Goal: Information Seeking & Learning: Find specific page/section

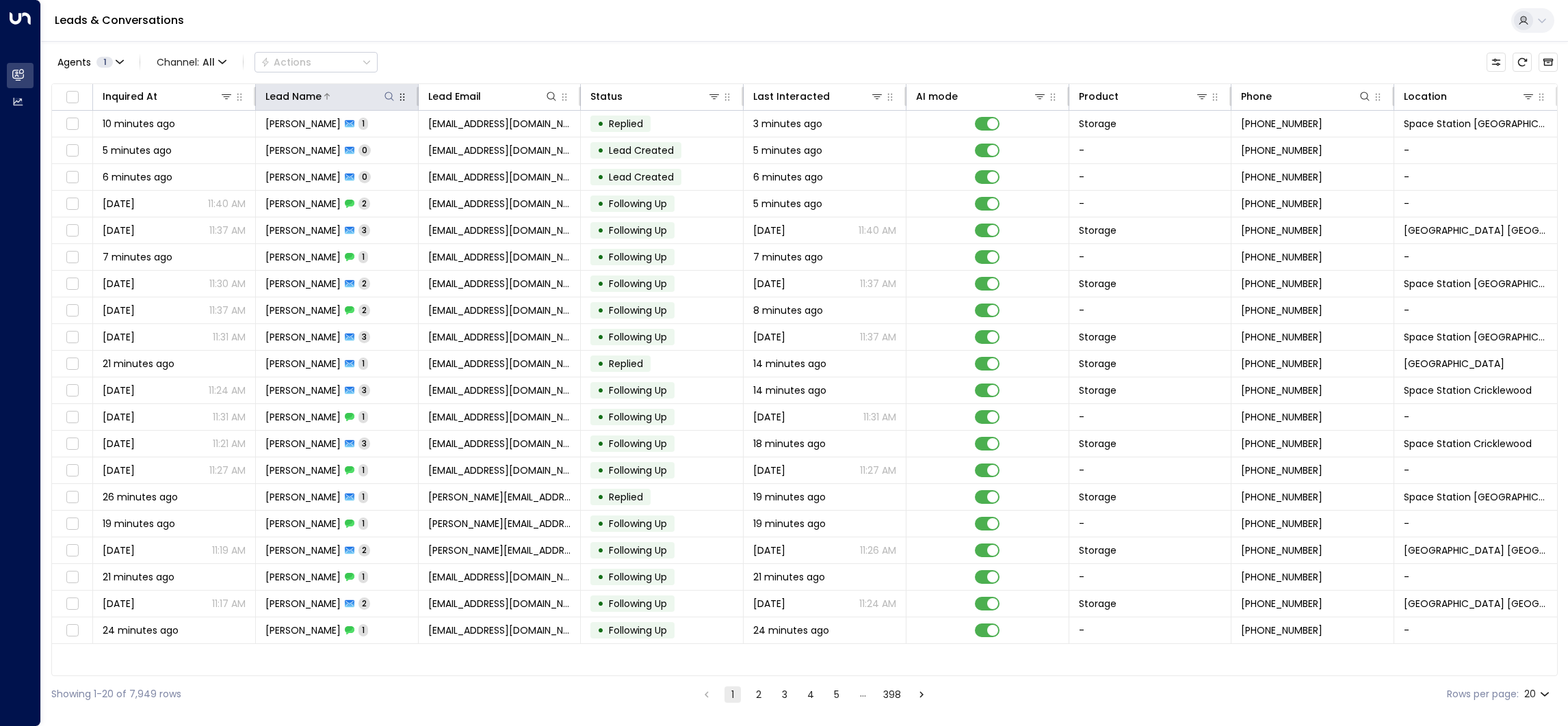
click at [393, 94] on icon at bounding box center [389, 96] width 11 height 11
type input "*****"
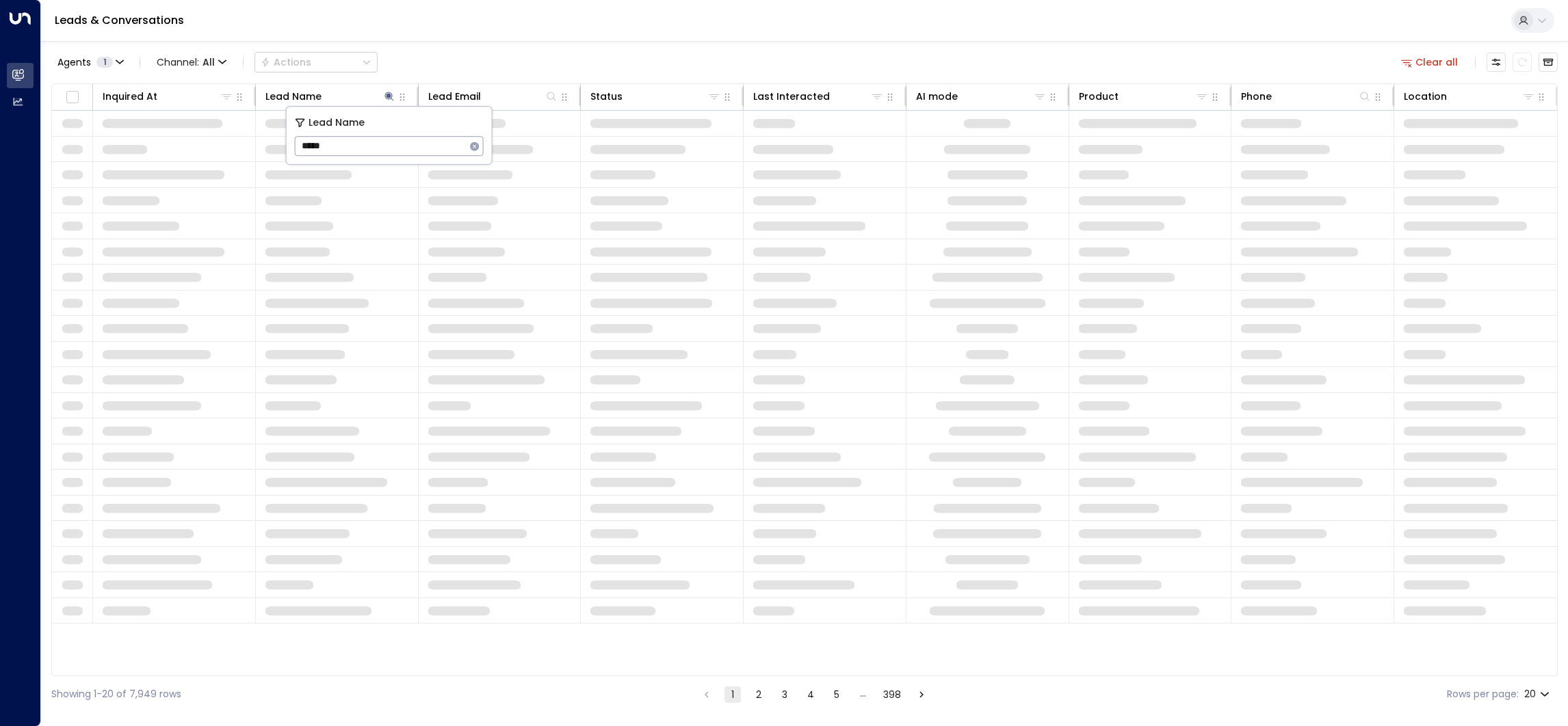
click at [456, 47] on div "Agents 1 Channel: All Actions Clear all" at bounding box center [804, 61] width 1507 height 28
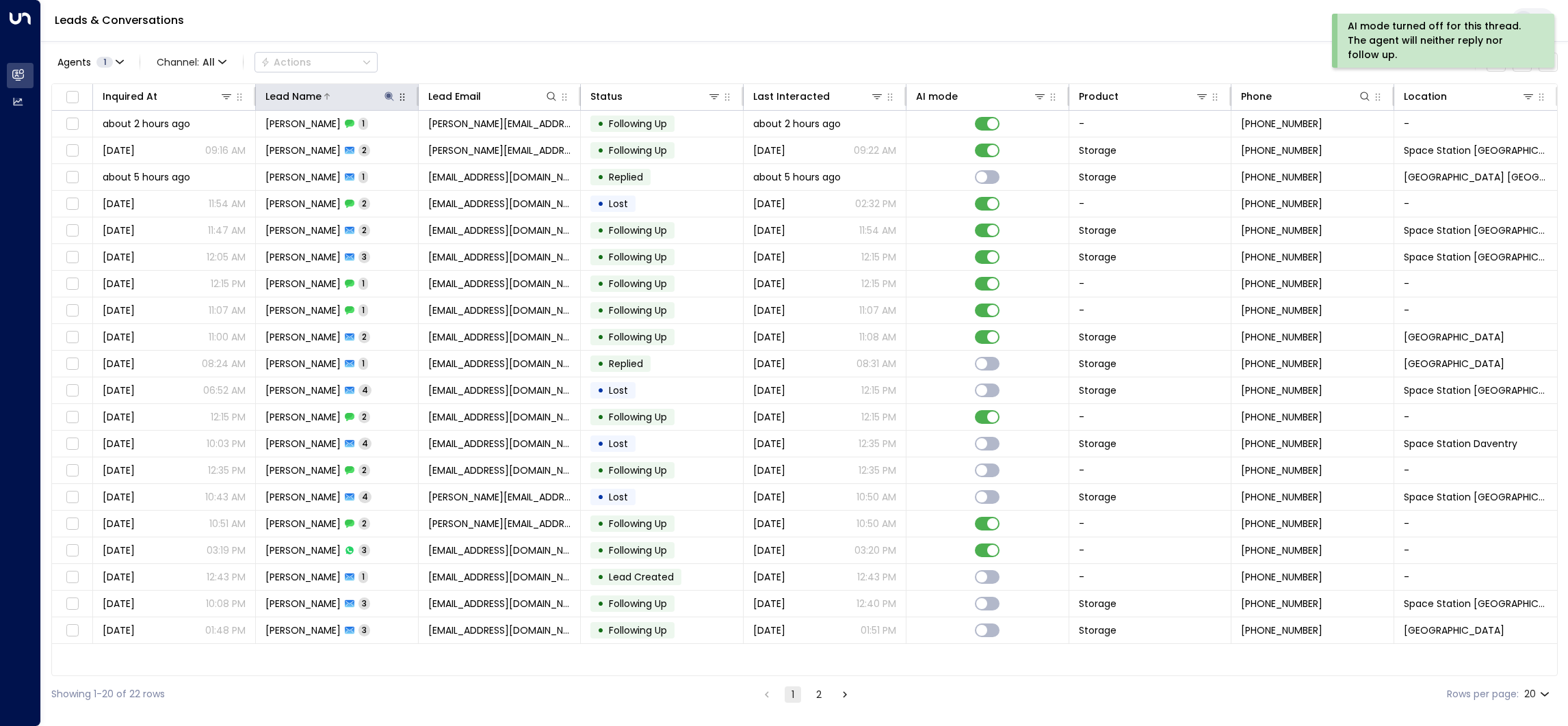
click at [383, 104] on div "Lead Name" at bounding box center [330, 96] width 130 height 16
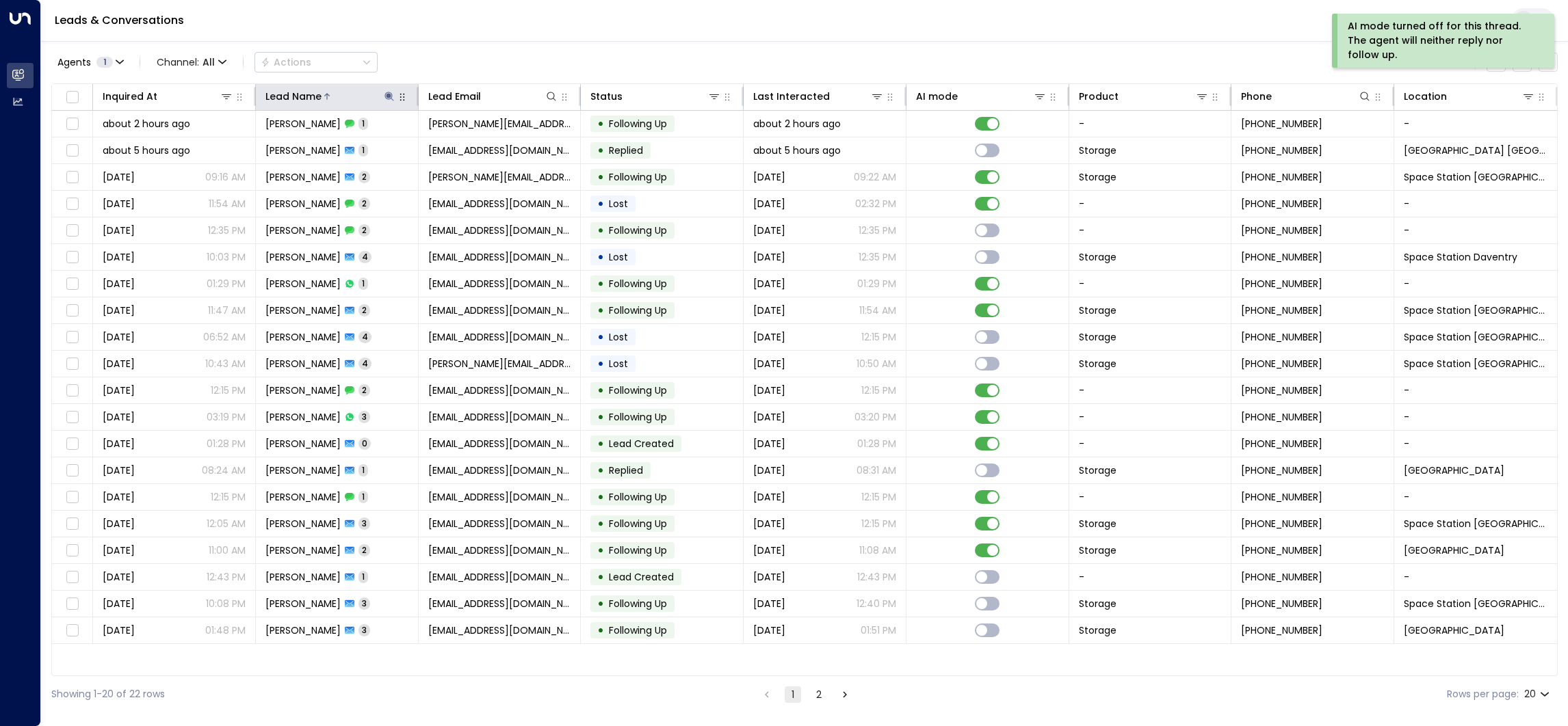
click at [388, 95] on icon at bounding box center [389, 96] width 9 height 9
click at [471, 146] on icon "button" at bounding box center [474, 146] width 9 height 9
click at [388, 139] on input "text" at bounding box center [389, 145] width 189 height 25
paste input "********"
type input "********"
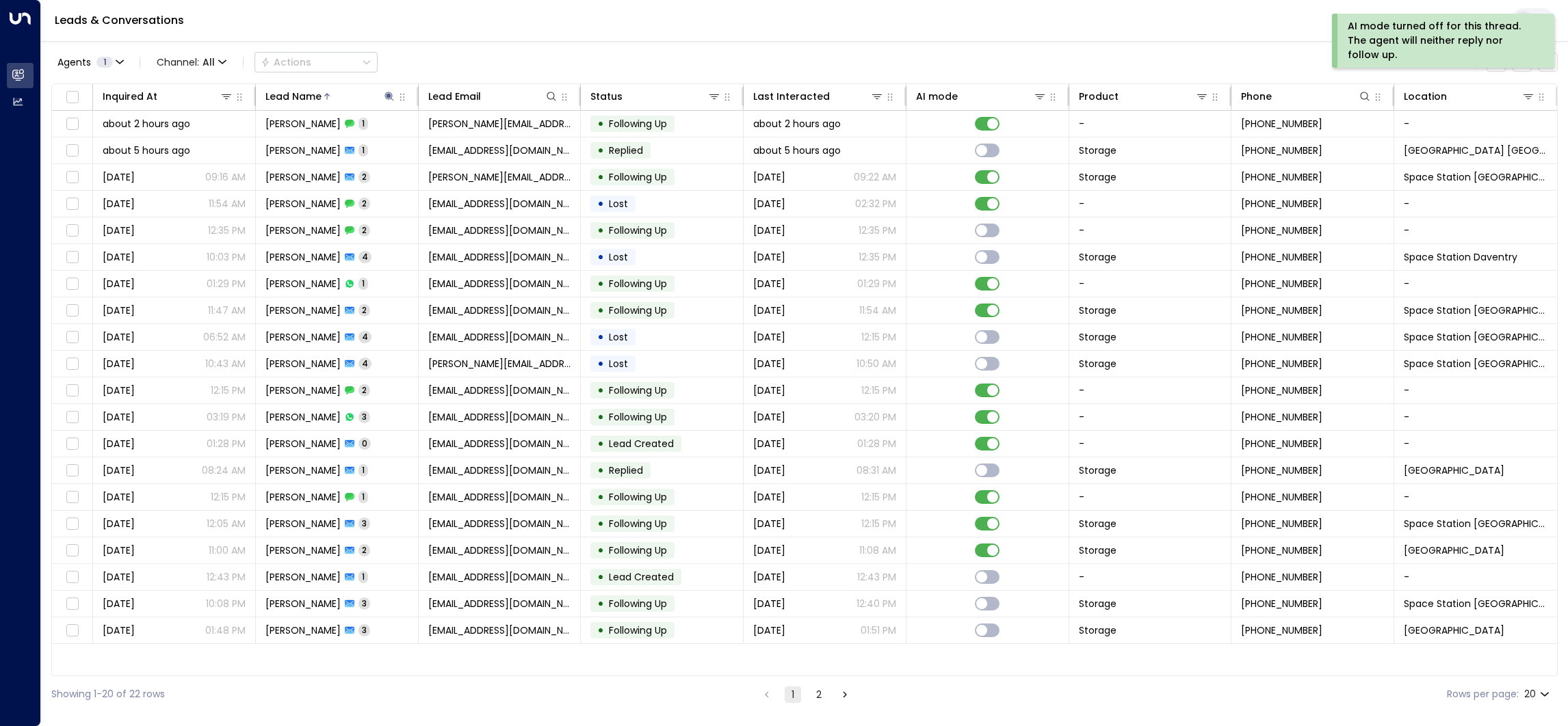
click at [543, 32] on div "Leads & Conversations" at bounding box center [805, 21] width 1527 height 41
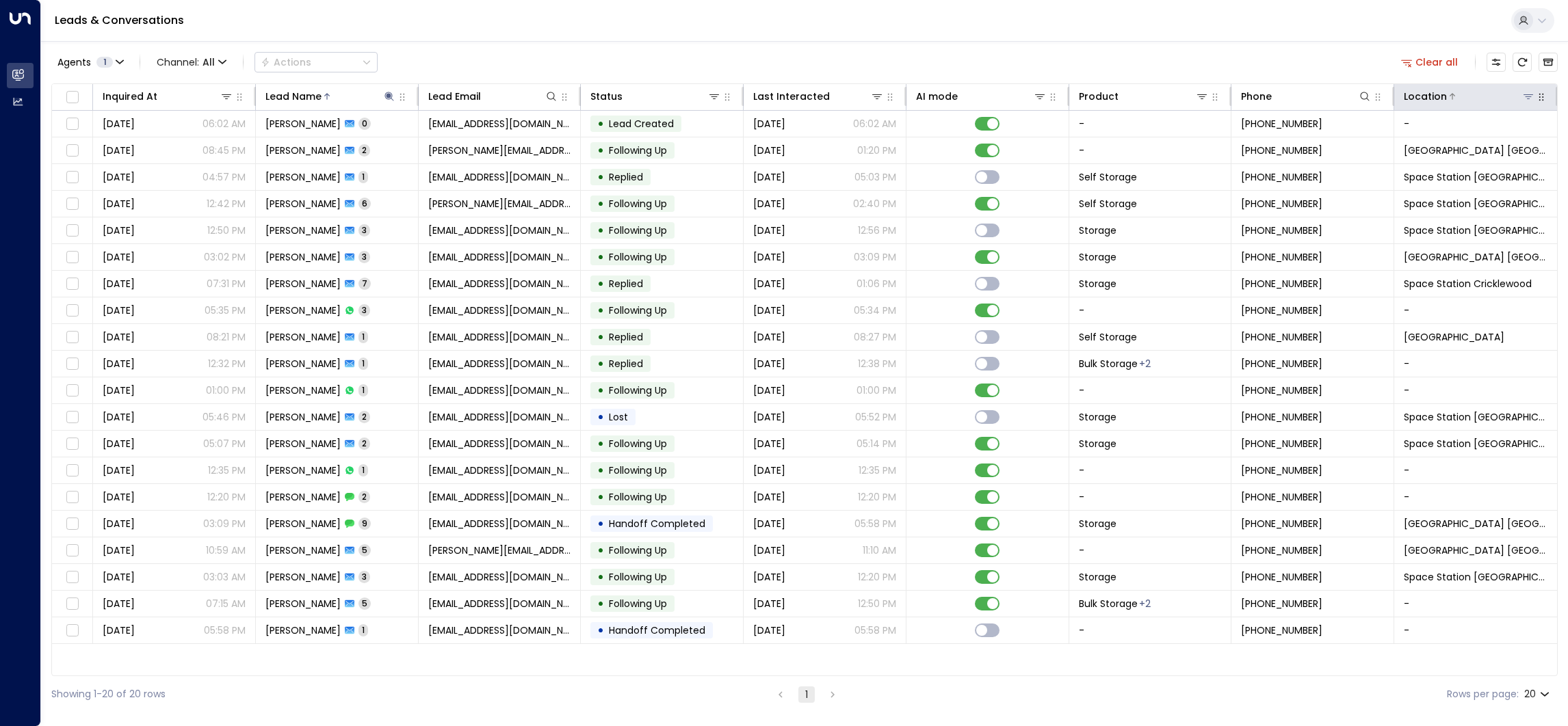
click at [1527, 98] on icon at bounding box center [1528, 96] width 11 height 11
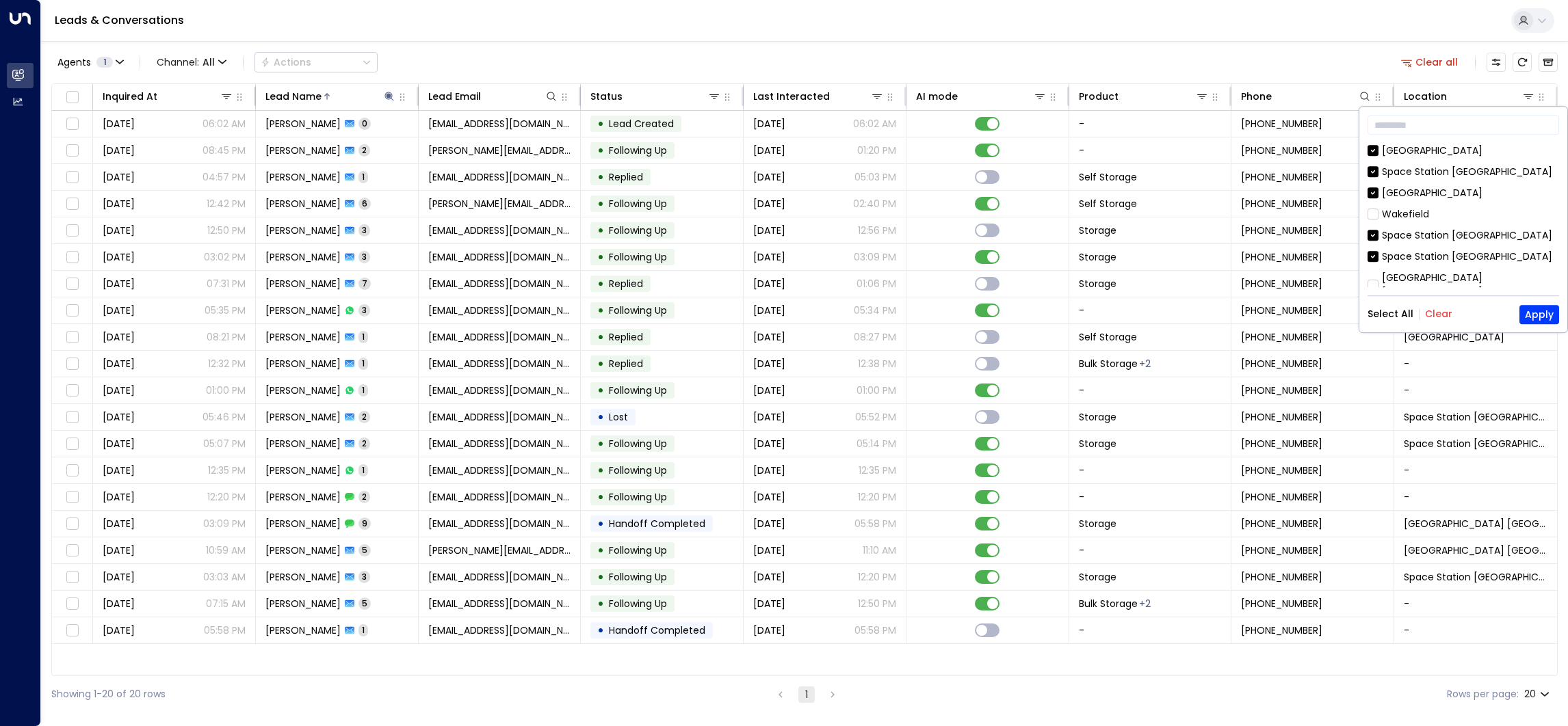
click at [1432, 309] on button "Clear" at bounding box center [1438, 314] width 28 height 11
click at [1447, 268] on div "Space Station Uxbrige" at bounding box center [1433, 275] width 104 height 15
click at [1530, 314] on button "Apply" at bounding box center [1540, 314] width 40 height 19
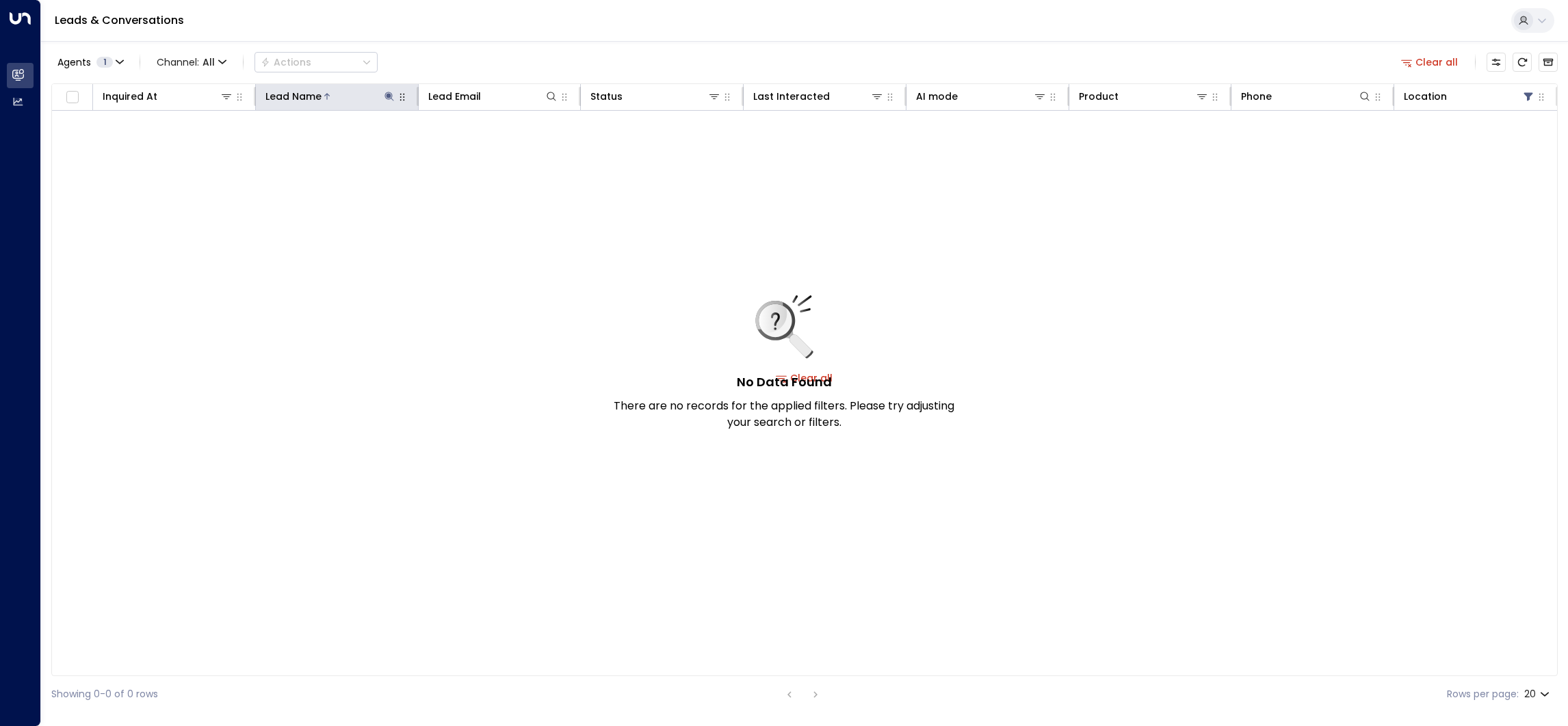
click at [383, 96] on icon at bounding box center [389, 96] width 11 height 11
click at [470, 149] on icon "button" at bounding box center [475, 146] width 11 height 11
click at [549, 28] on div "Leads & Conversations" at bounding box center [805, 21] width 1527 height 41
click at [1517, 99] on div at bounding box center [1491, 97] width 88 height 14
click at [1421, 59] on button "Clear all" at bounding box center [1429, 62] width 68 height 19
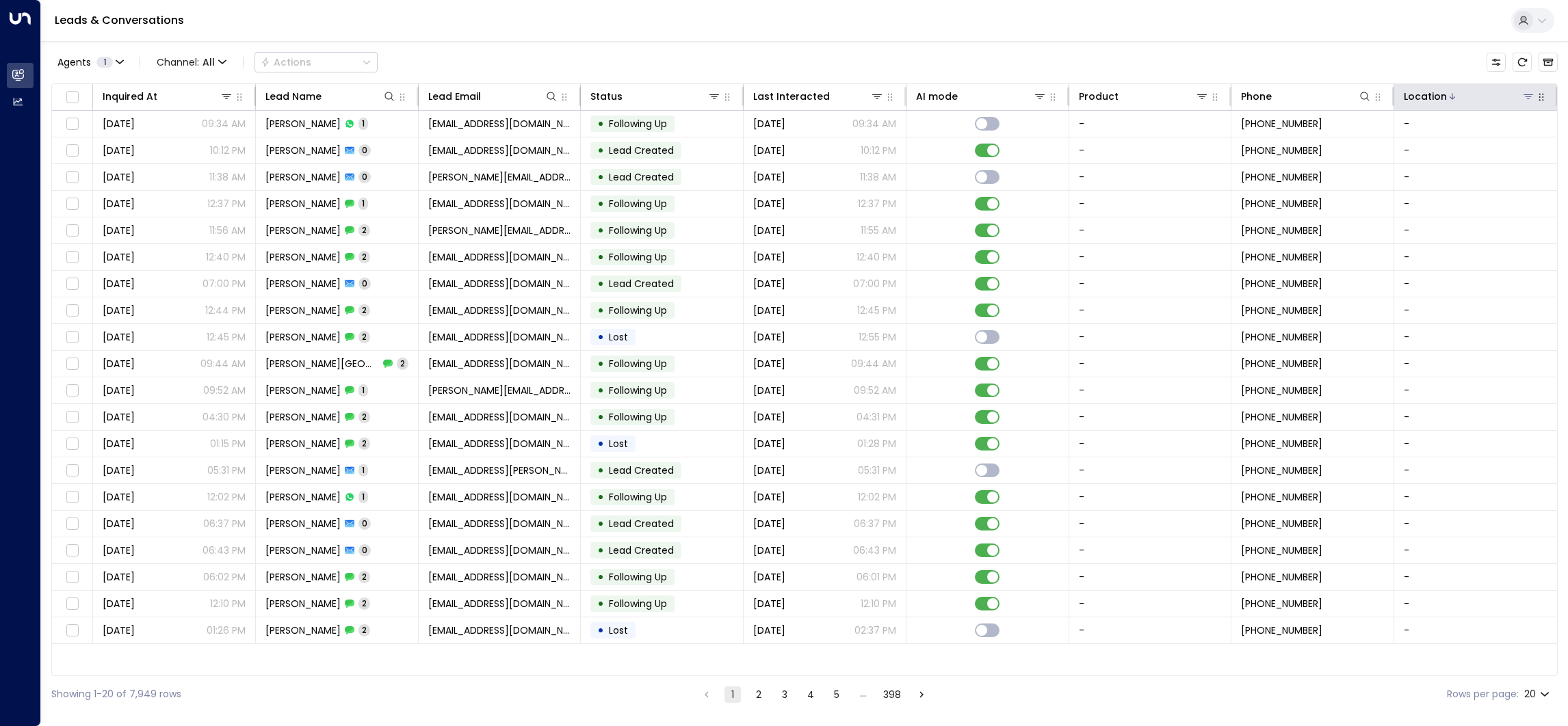
click at [1529, 98] on icon at bounding box center [1528, 96] width 11 height 11
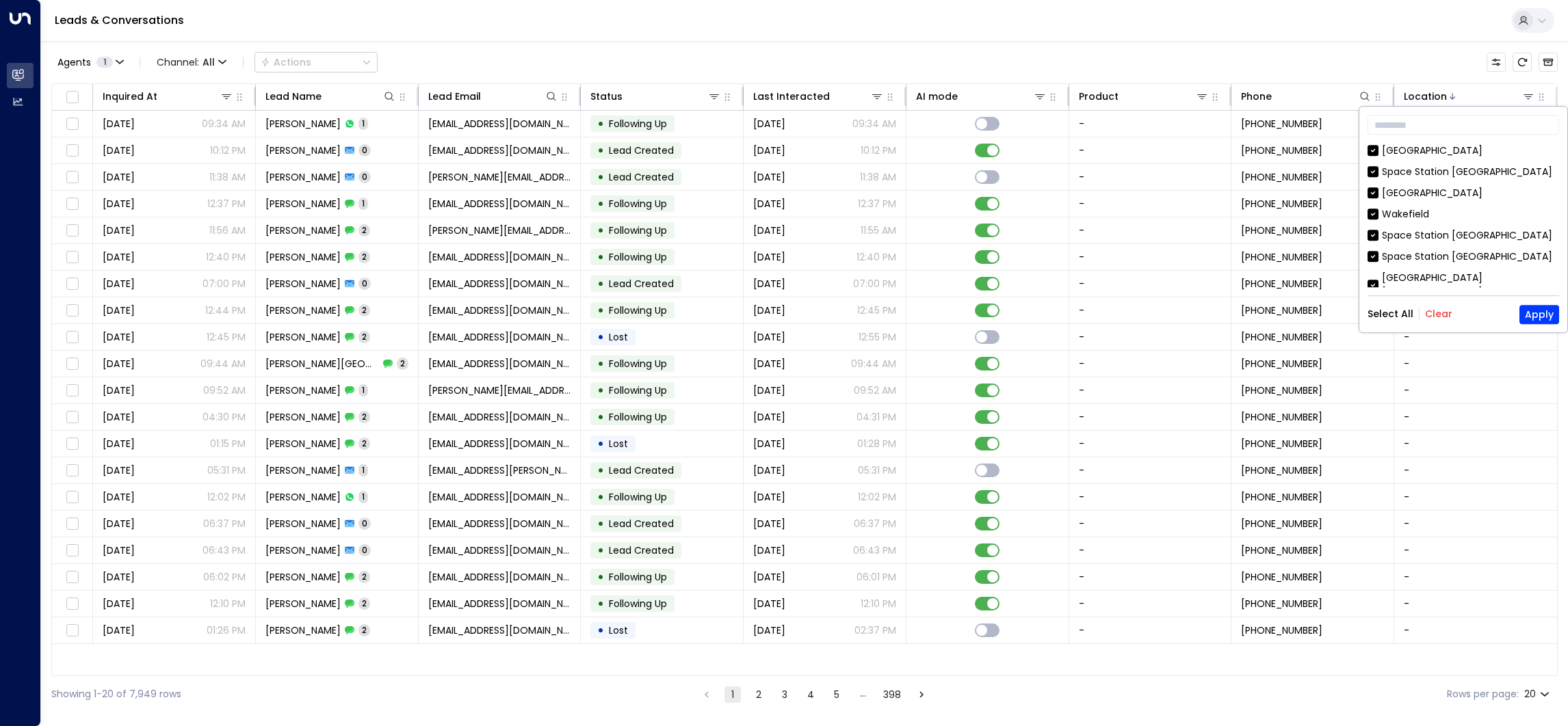
click at [1436, 311] on button "Clear" at bounding box center [1438, 314] width 28 height 11
click at [1412, 211] on div "Wakefield" at bounding box center [1405, 214] width 47 height 15
click at [1527, 312] on button "Apply" at bounding box center [1540, 314] width 40 height 19
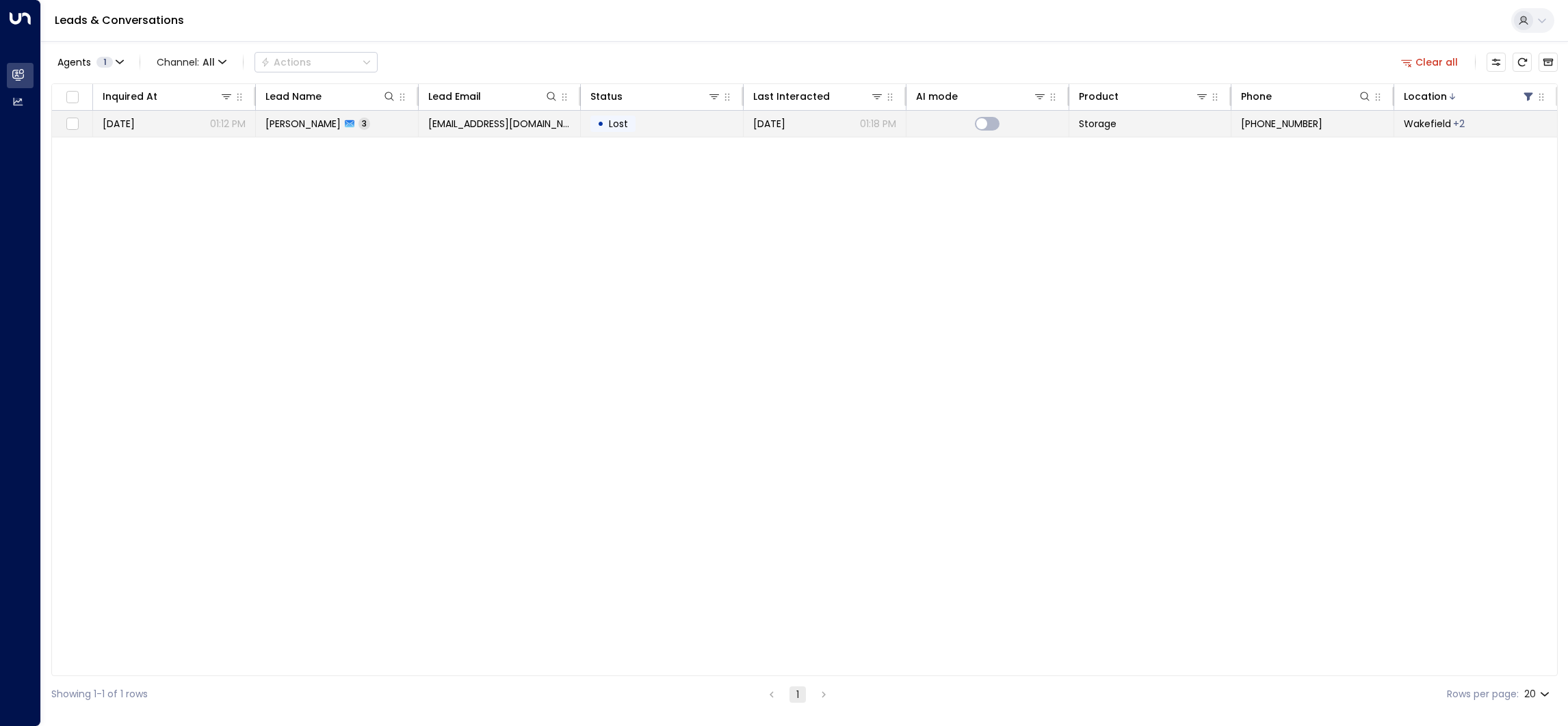
click at [1431, 125] on span "Wakefield" at bounding box center [1427, 123] width 47 height 14
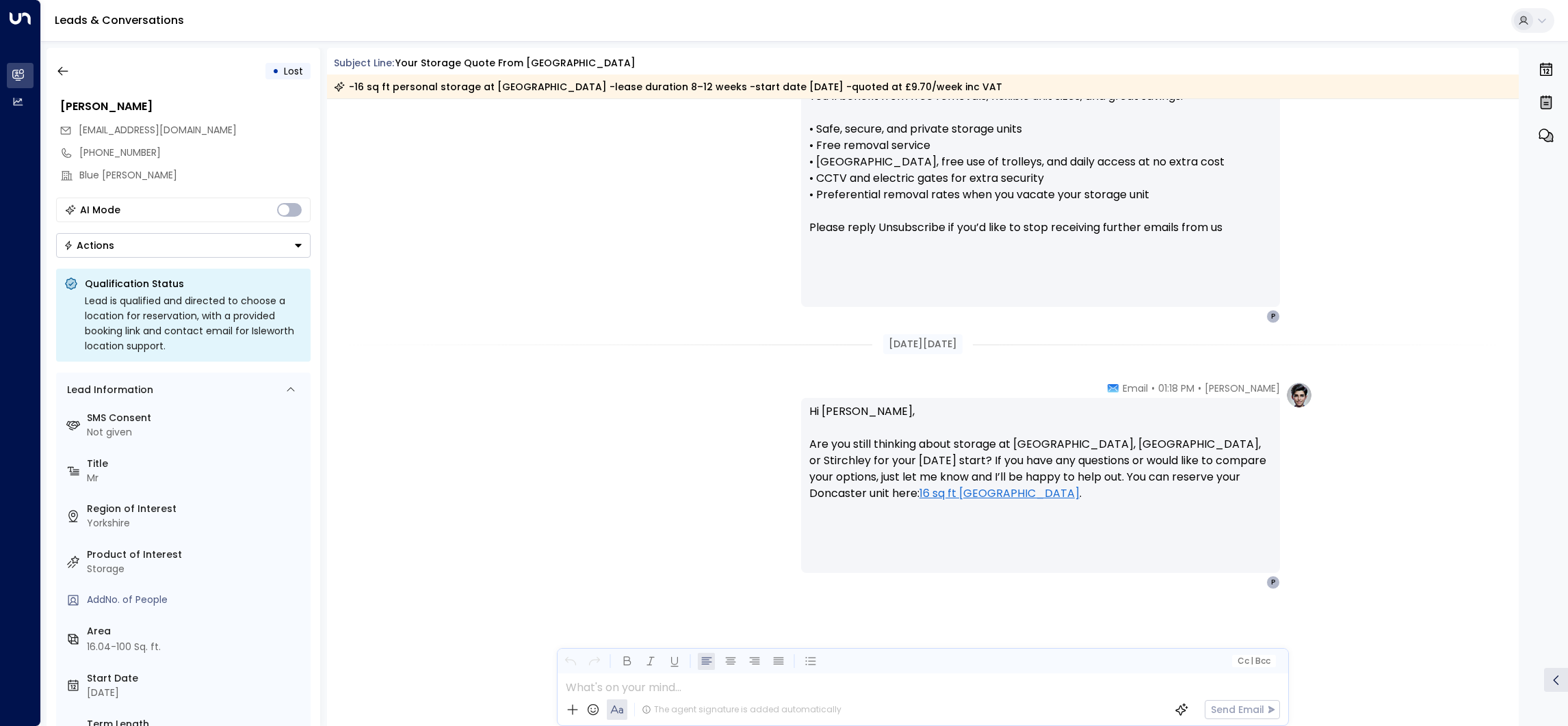
click at [281, 392] on div "Lead Information" at bounding box center [187, 389] width 249 height 18
click at [286, 392] on icon at bounding box center [290, 389] width 11 height 11
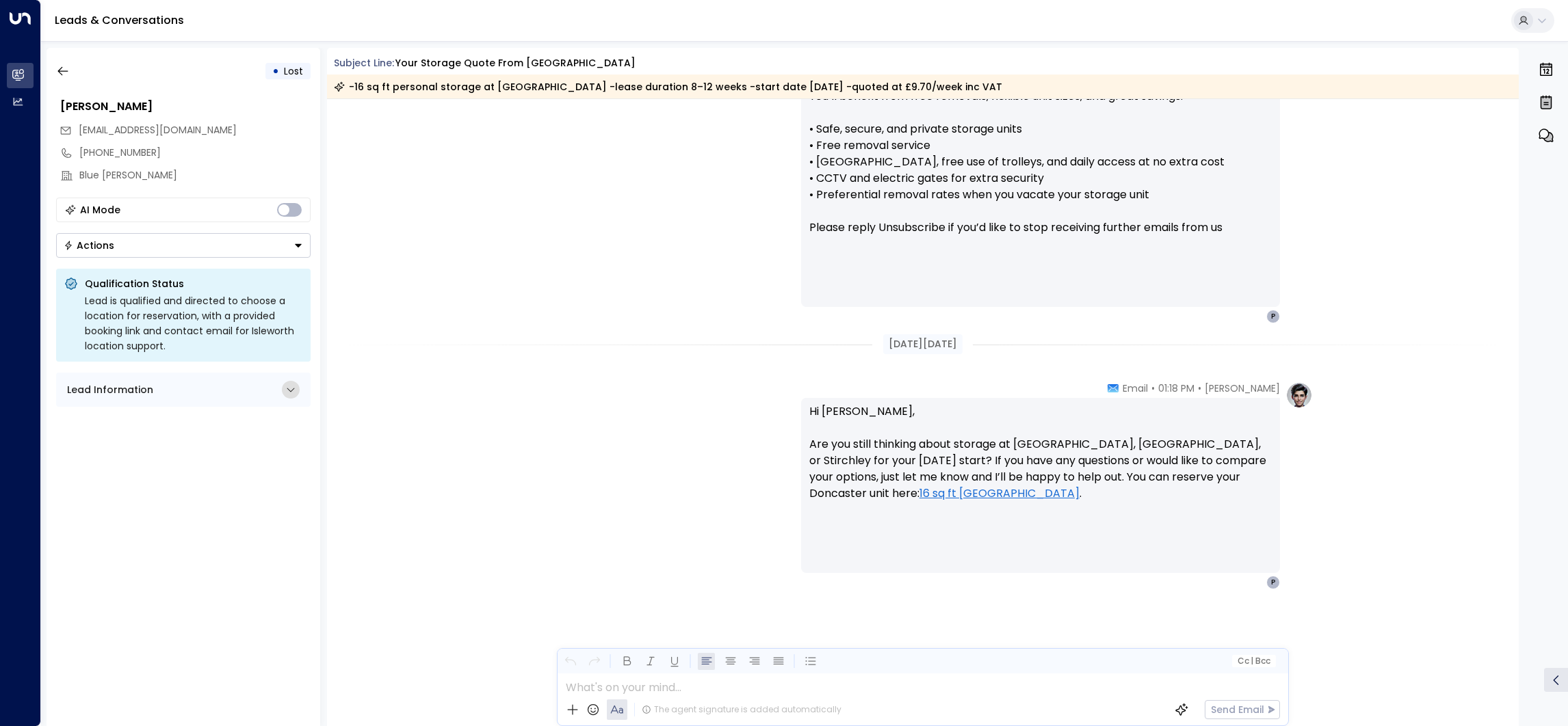
click at [286, 392] on icon at bounding box center [290, 389] width 11 height 11
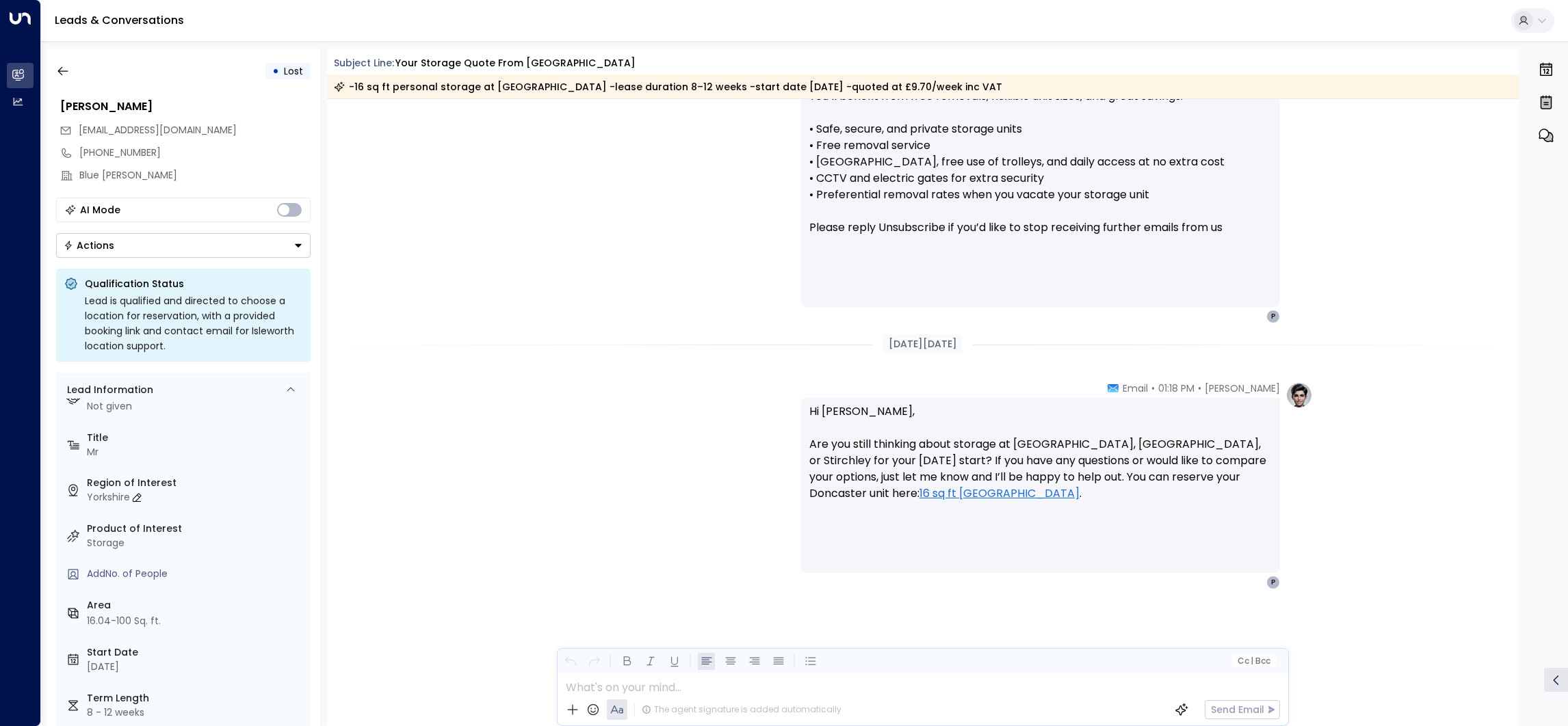
scroll to position [39, 0]
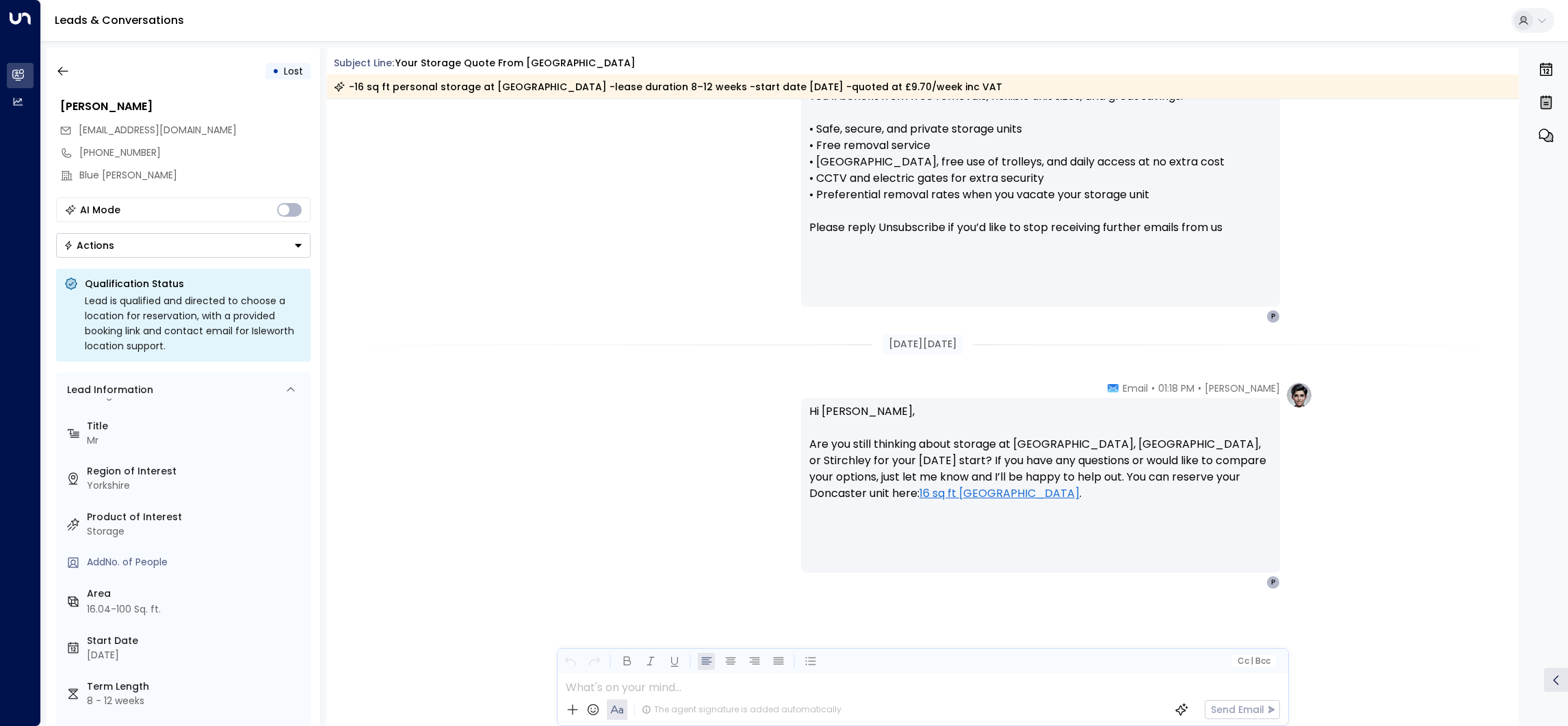
click at [675, 195] on div "[PERSON_NAME] • 01:18 PM • Email Hi [PERSON_NAME], Just checking in to see if y…" at bounding box center [922, 121] width 780 height 405
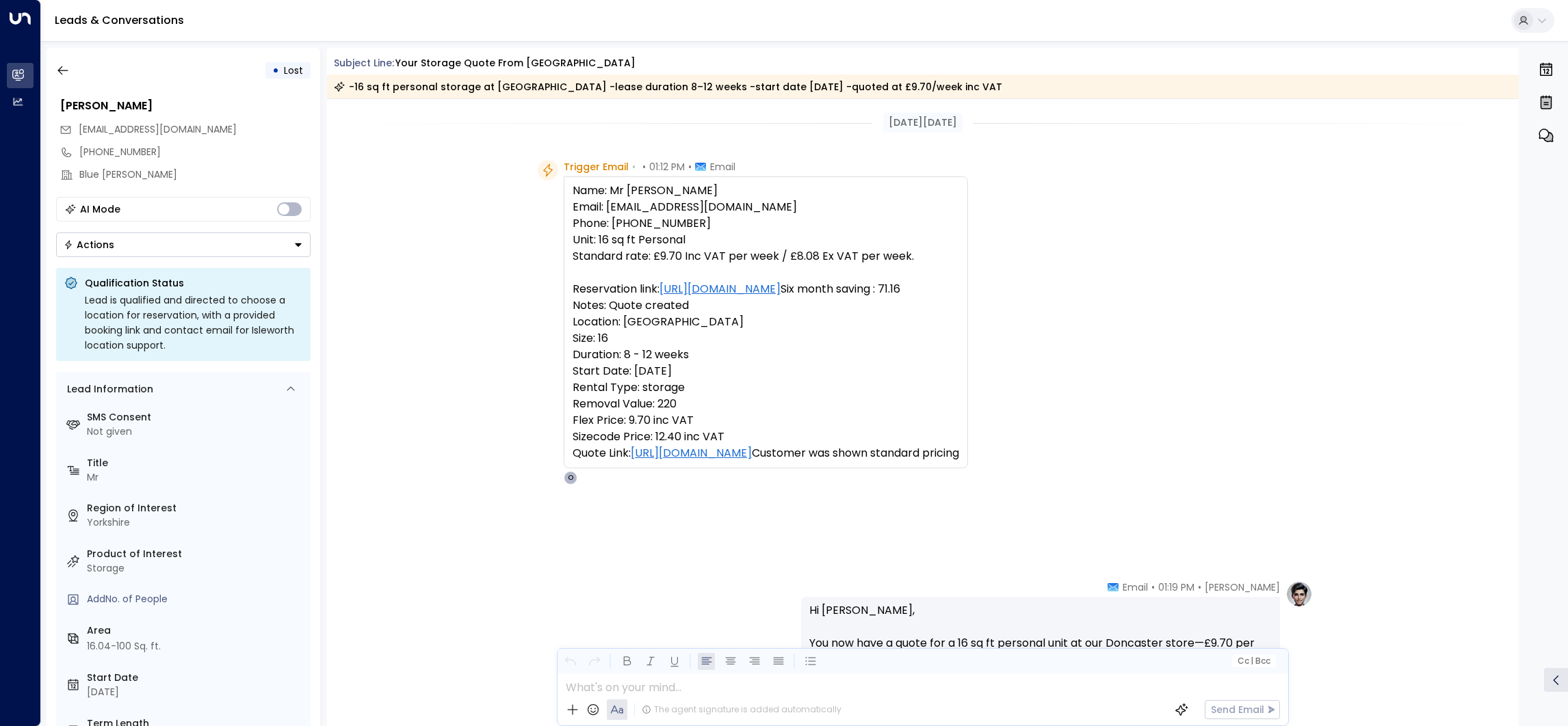
scroll to position [0, 0]
click at [179, 176] on icon at bounding box center [184, 175] width 11 height 11
click at [409, 178] on div "Trigger Email • • 01:12 PM • Email Name: Mr [PERSON_NAME] Email: [PERSON_NAME][…" at bounding box center [923, 322] width 1192 height 325
click at [196, 155] on div "[PHONE_NUMBER]" at bounding box center [195, 153] width 231 height 15
click at [227, 133] on div "[EMAIL_ADDRESS][DOMAIN_NAME]" at bounding box center [185, 130] width 251 height 22
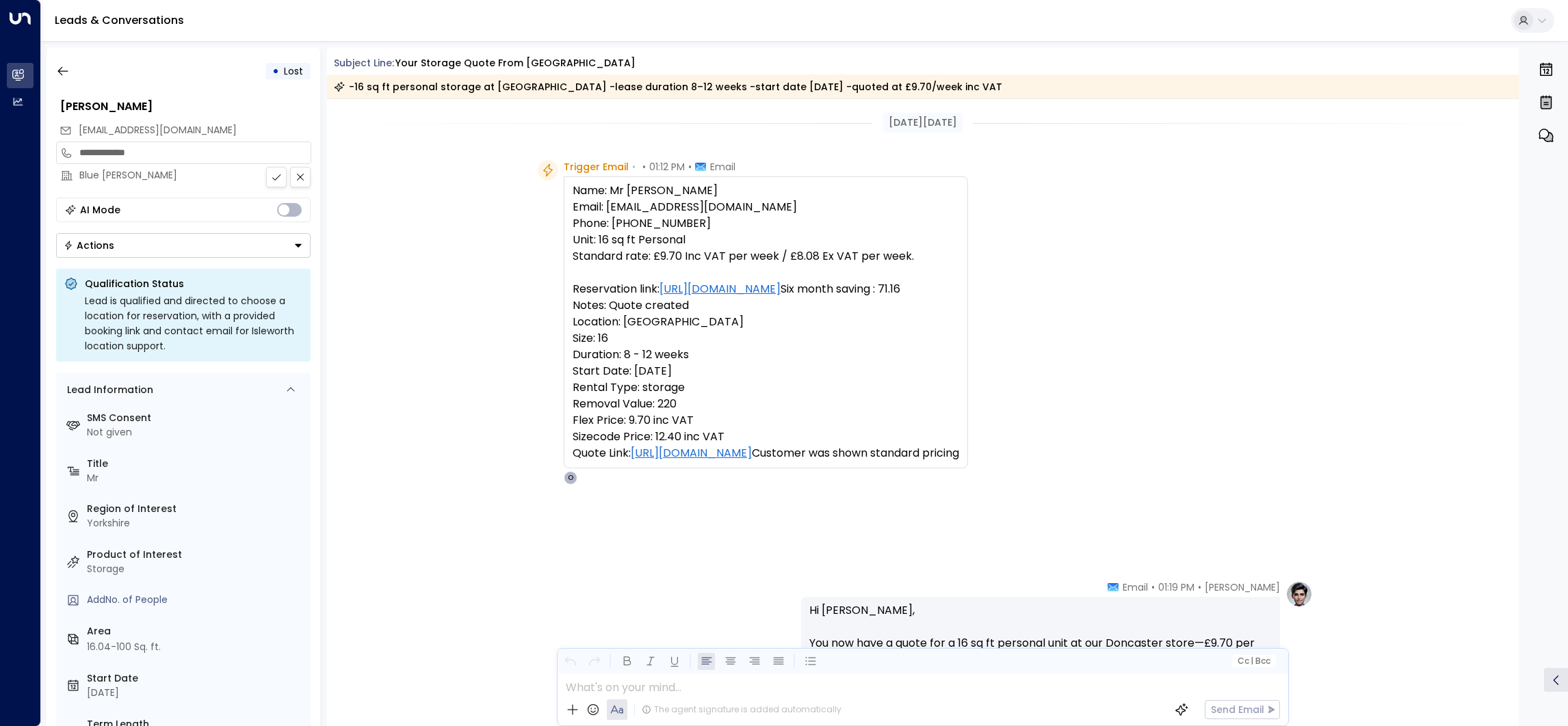
click at [503, 281] on div "Trigger Email • • 01:12 PM • Email Name: Mr [PERSON_NAME] Email: [PERSON_NAME][…" at bounding box center [923, 322] width 1192 height 325
click at [60, 67] on icon "button" at bounding box center [63, 71] width 14 height 14
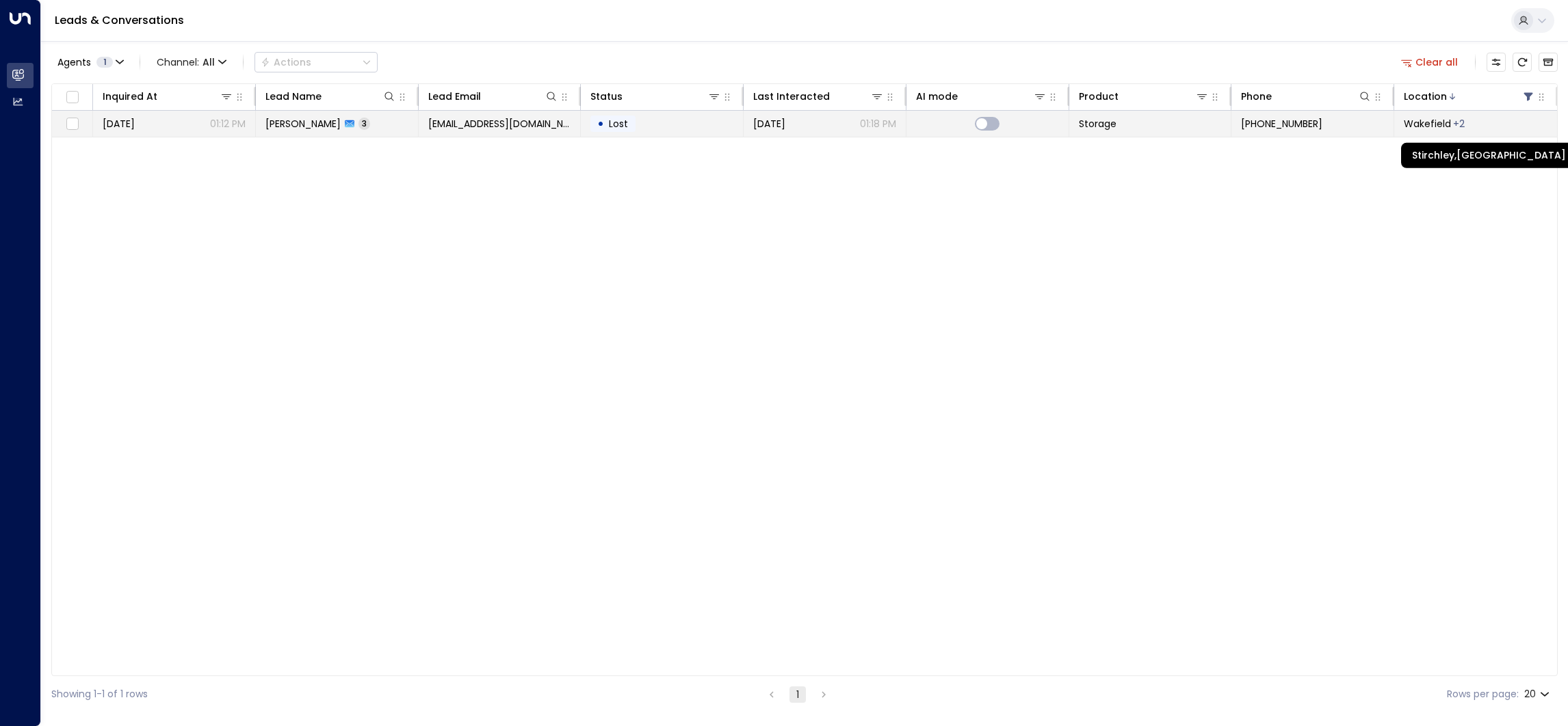
click at [1457, 125] on div "+ 2" at bounding box center [1458, 123] width 11 height 14
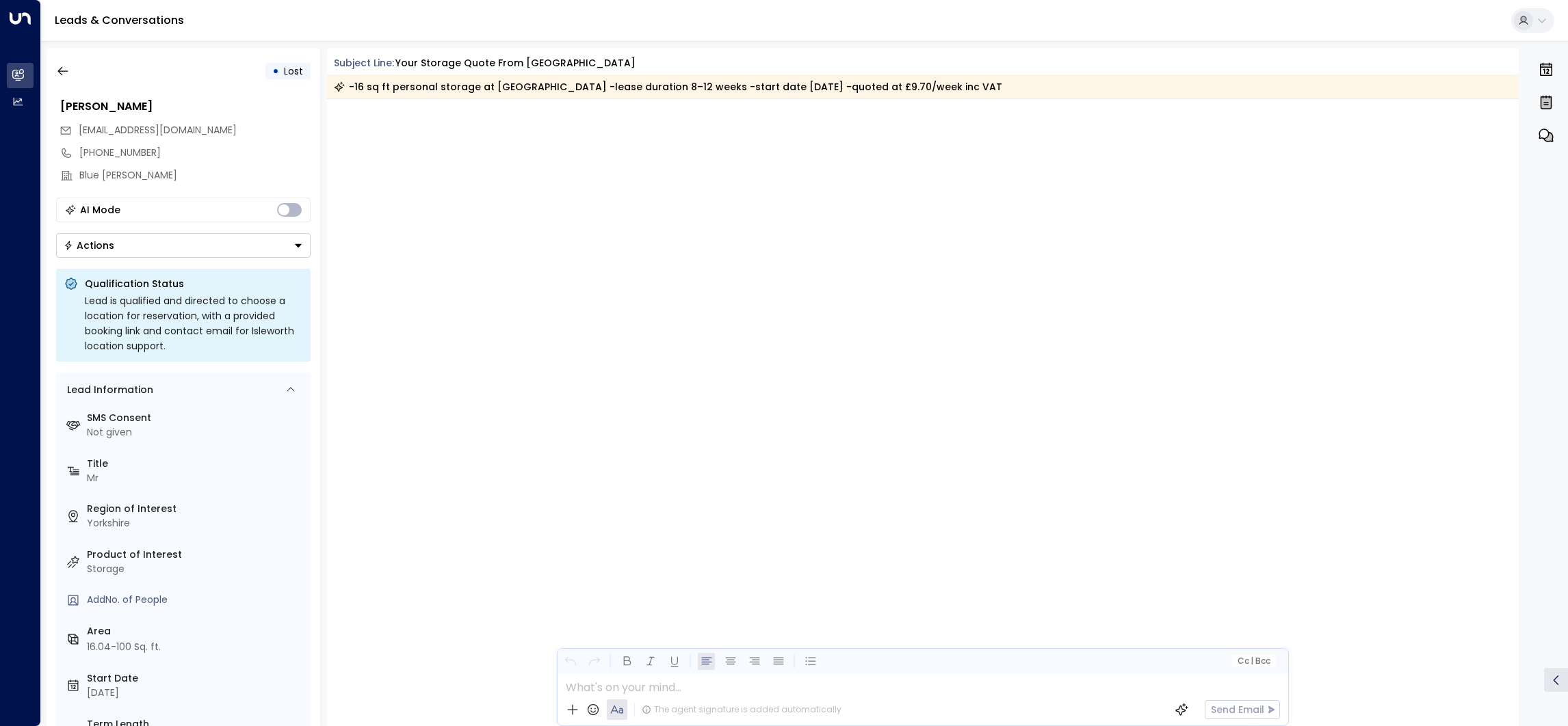
scroll to position [1089, 0]
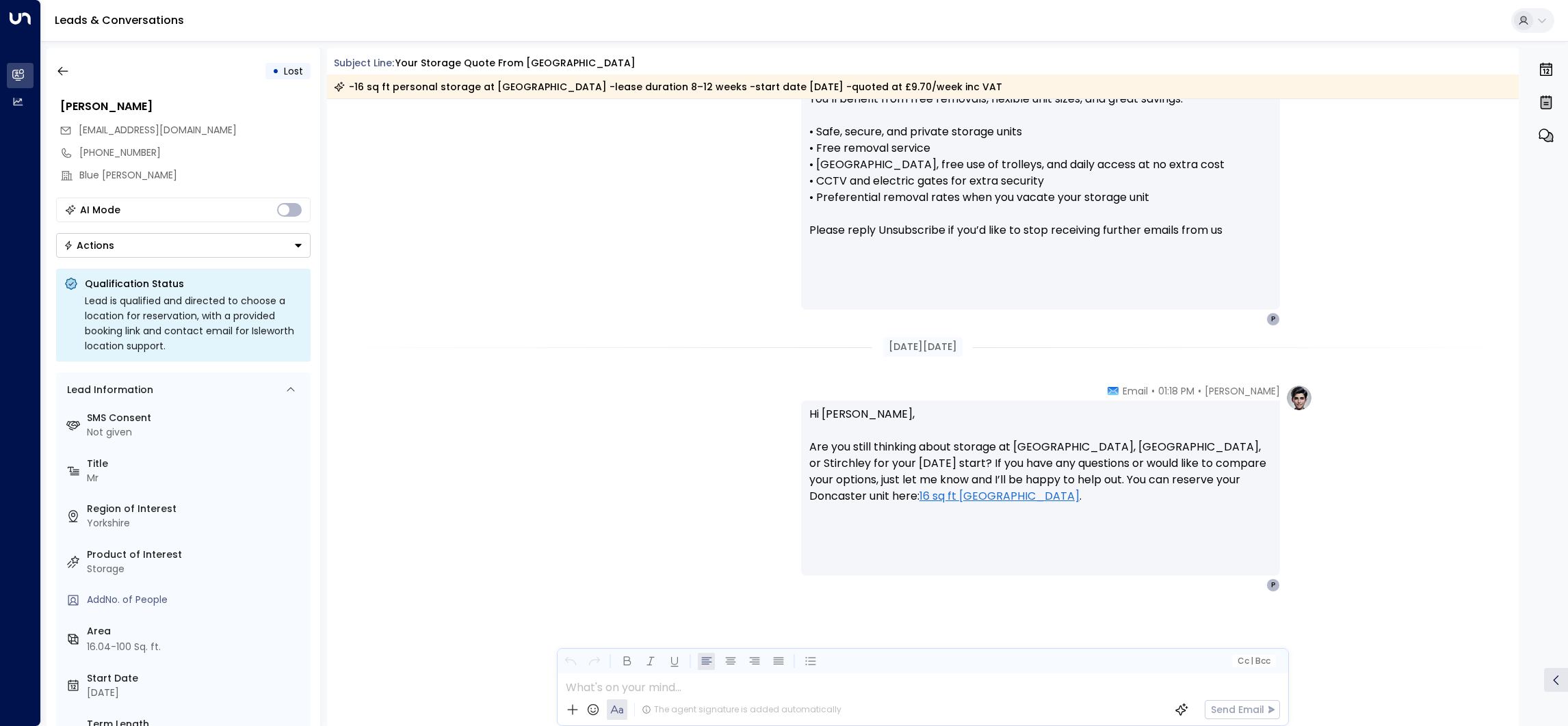
click at [1540, 96] on icon "button" at bounding box center [1546, 102] width 16 height 16
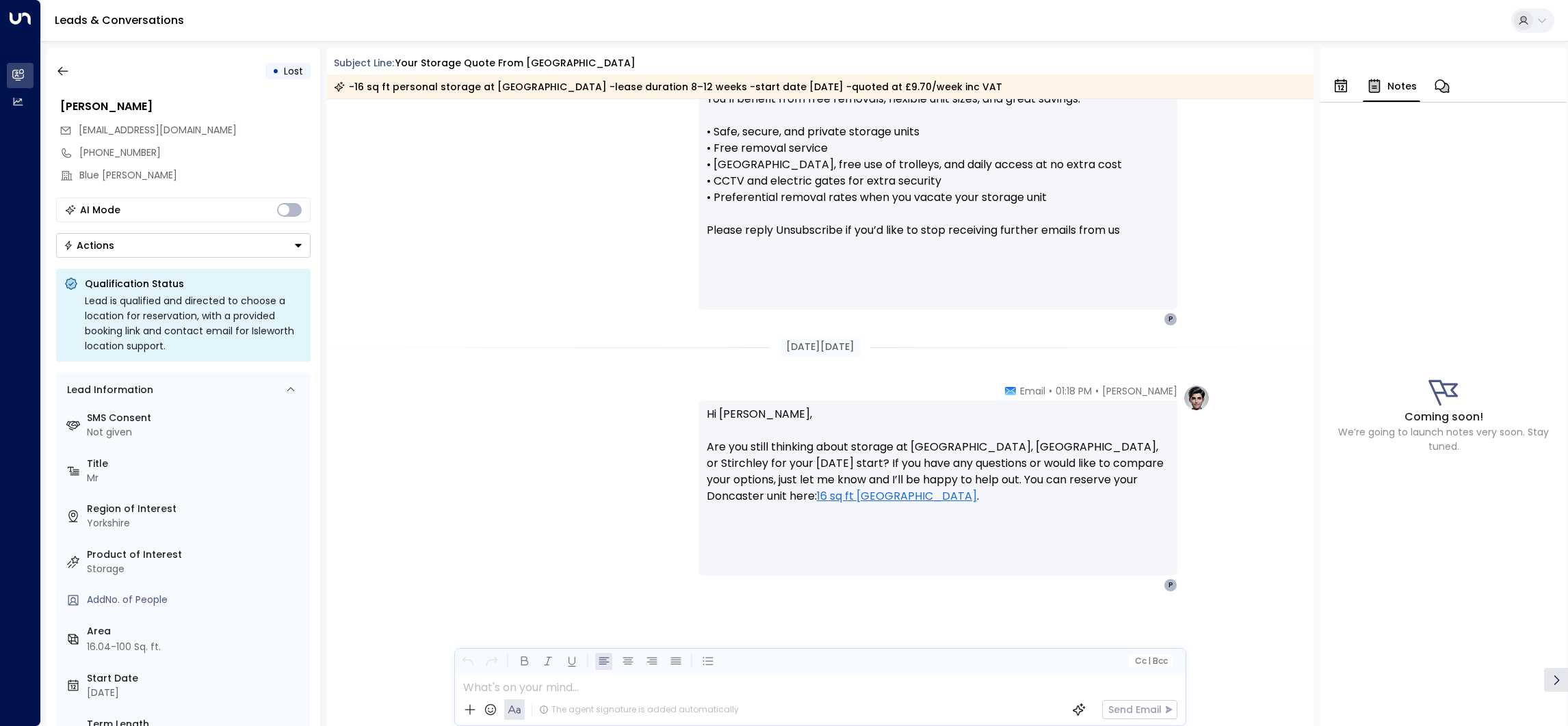
click at [1337, 84] on icon "button" at bounding box center [1340, 85] width 16 height 16
click at [1451, 78] on div "Tours/Calls" at bounding box center [1443, 74] width 246 height 54
click at [1441, 88] on icon "button" at bounding box center [1438, 85] width 16 height 16
click at [1470, 88] on div "Notes" at bounding box center [1443, 74] width 246 height 54
click at [1434, 92] on icon "button" at bounding box center [1442, 85] width 16 height 16
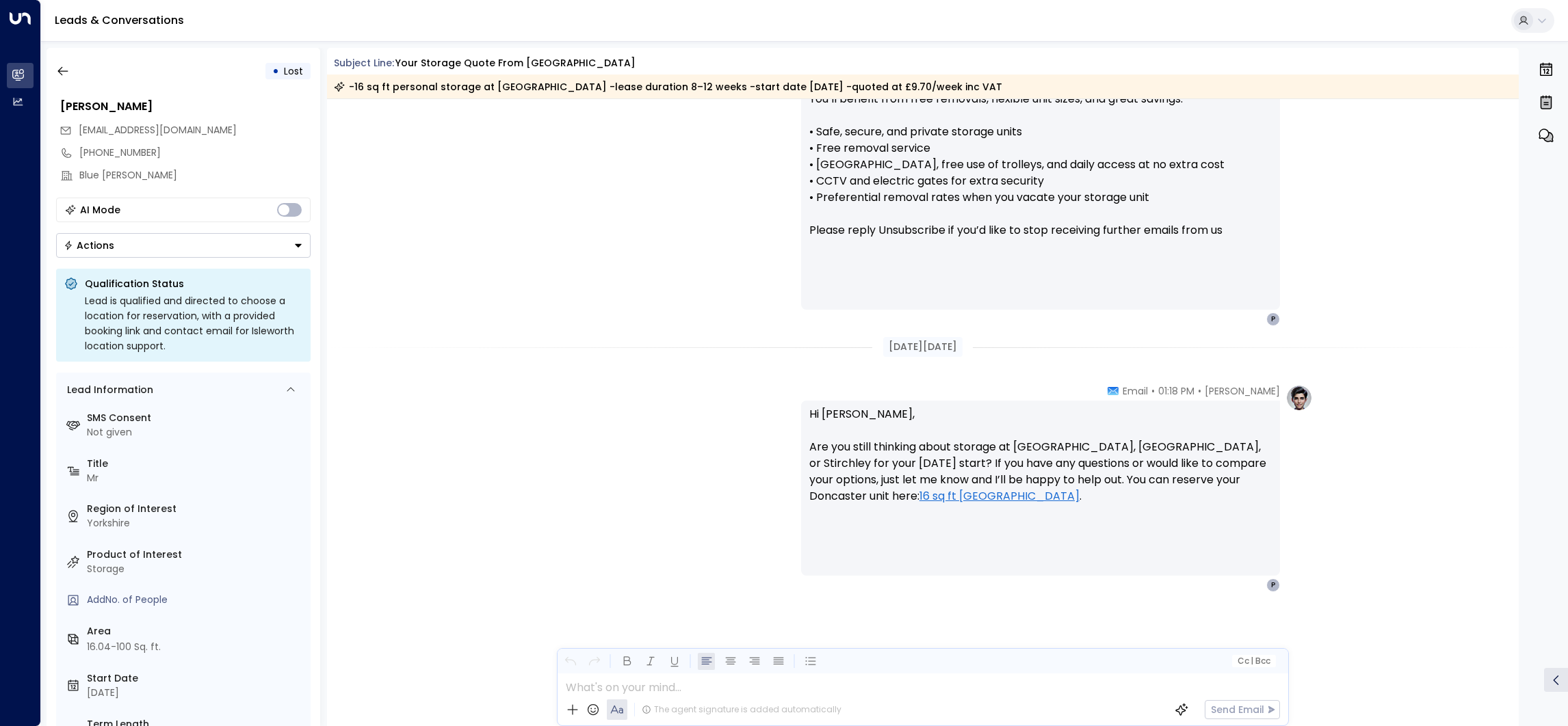
click at [1239, 208] on div "[PERSON_NAME] • 01:18 PM • Email Hi [PERSON_NAME], Just checking in to see if y…" at bounding box center [923, 123] width 1192 height 405
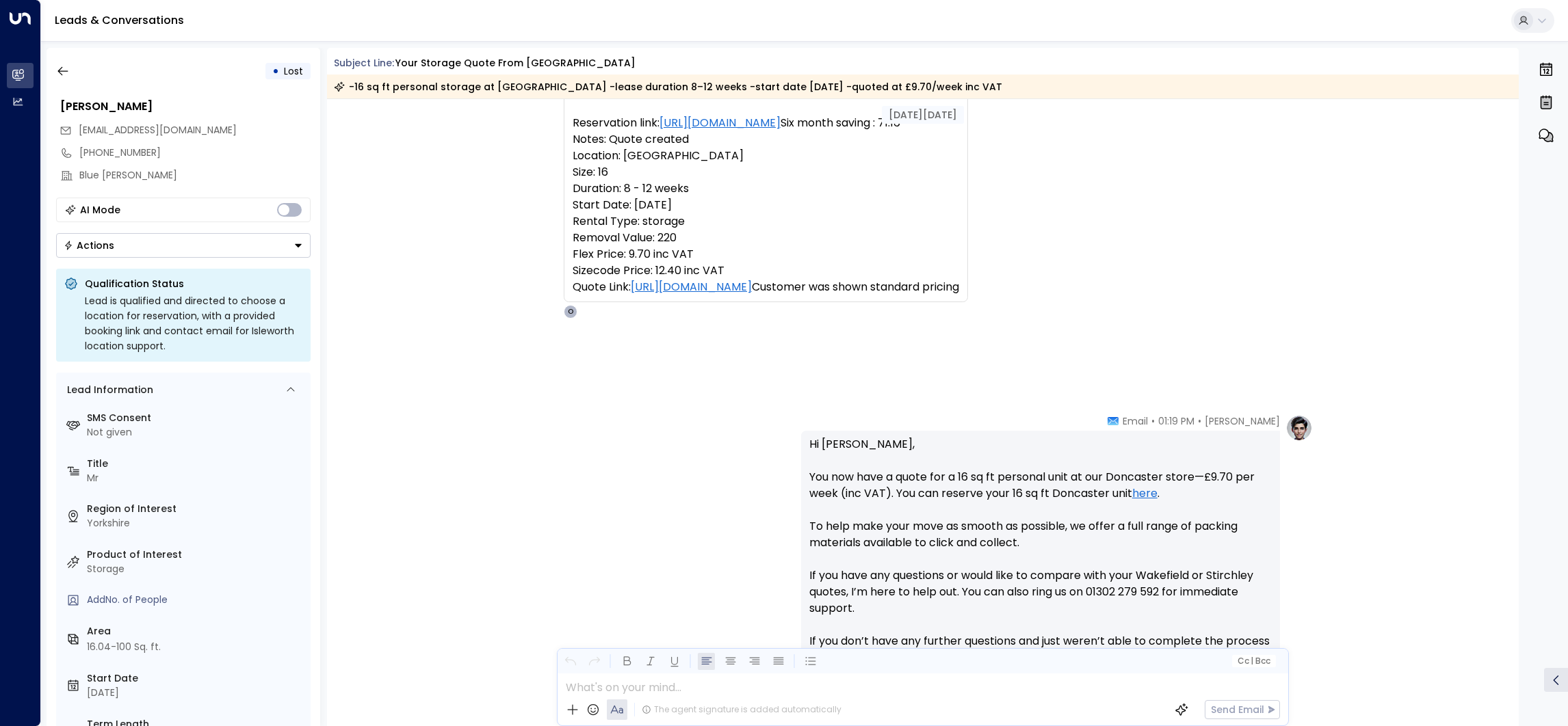
scroll to position [0, 0]
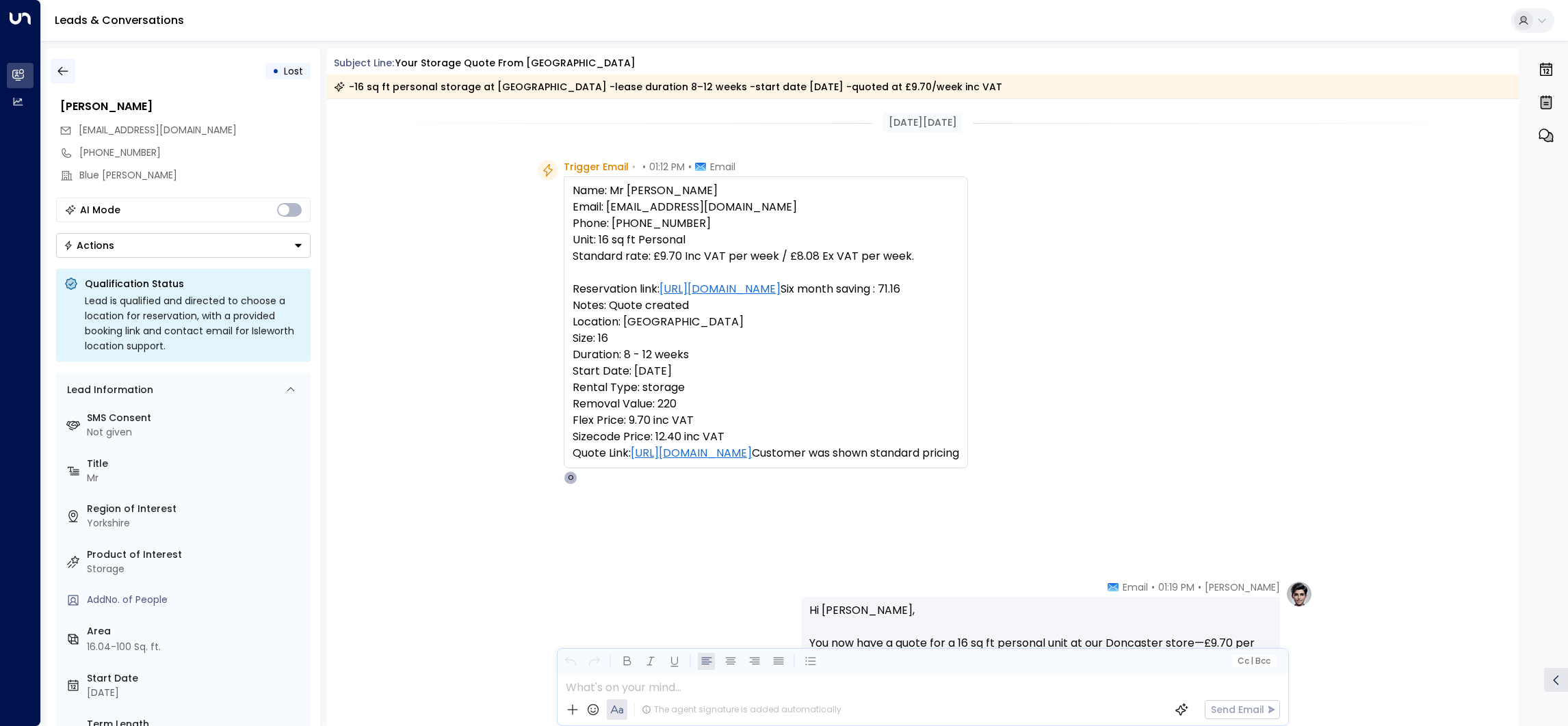
click at [66, 73] on icon "button" at bounding box center [63, 71] width 14 height 14
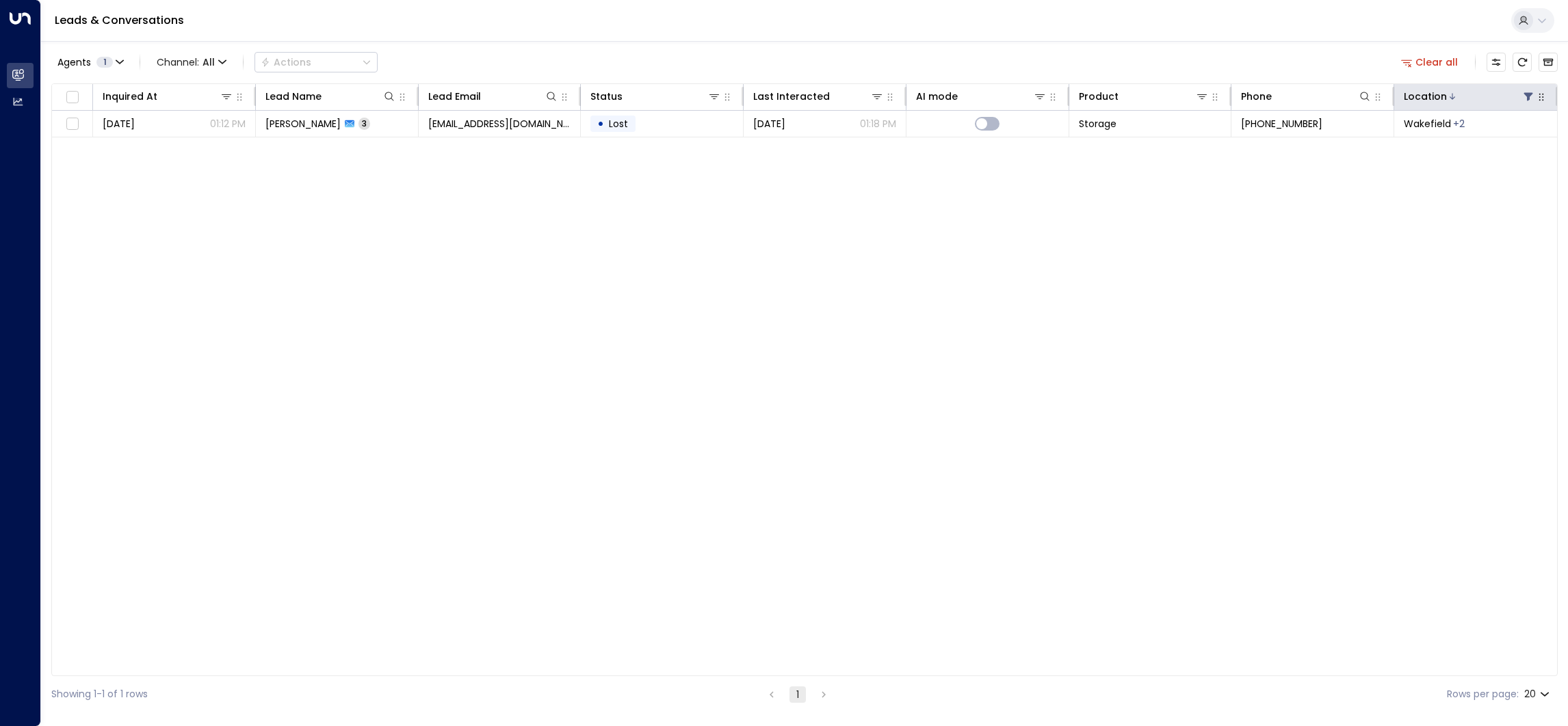
click at [1524, 96] on icon at bounding box center [1528, 96] width 11 height 11
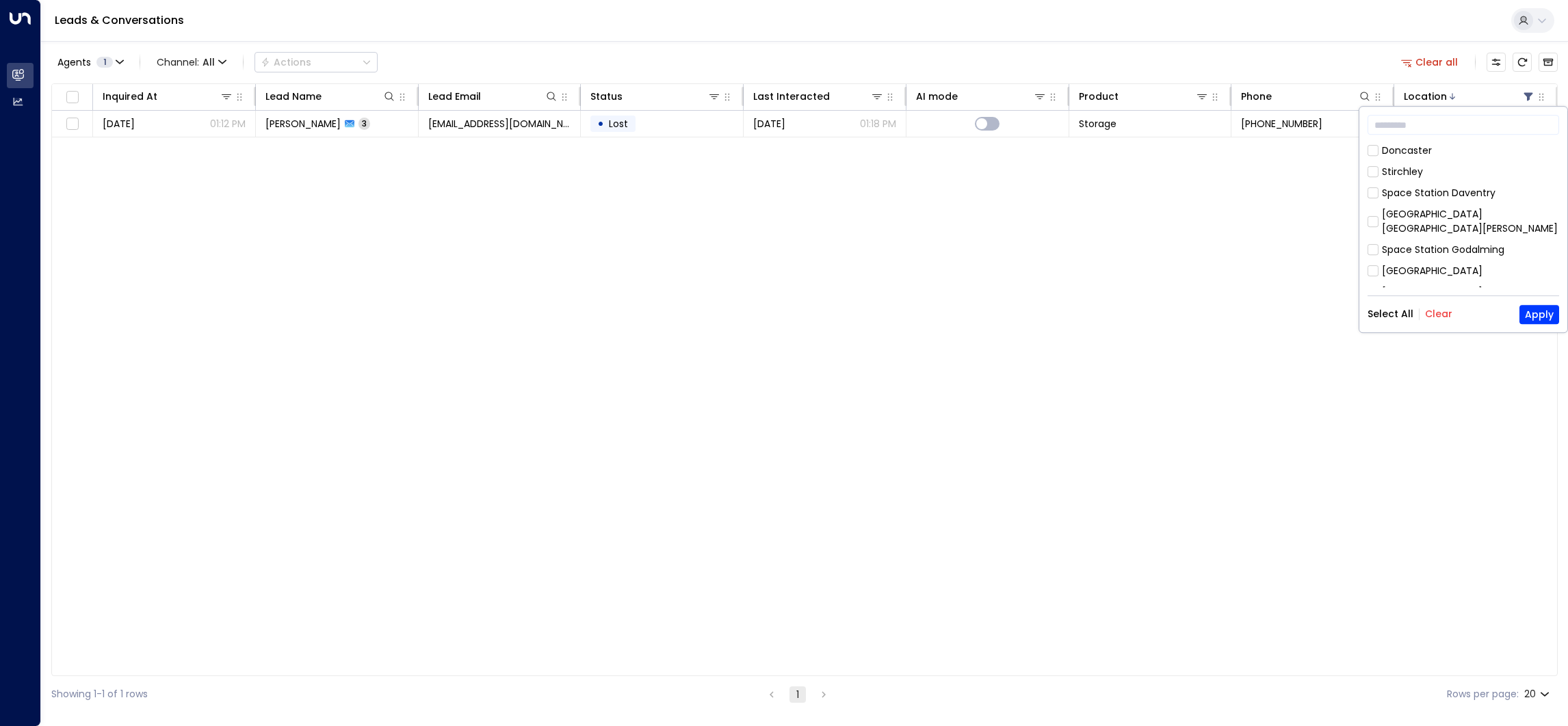
click at [1421, 318] on div "Select All Clear" at bounding box center [1410, 314] width 85 height 11
click at [1435, 314] on button "Clear" at bounding box center [1438, 314] width 28 height 11
click at [1444, 285] on div "[GEOGRAPHIC_DATA] [GEOGRAPHIC_DATA]" at bounding box center [1470, 299] width 177 height 28
click at [1536, 314] on button "Apply" at bounding box center [1540, 314] width 40 height 19
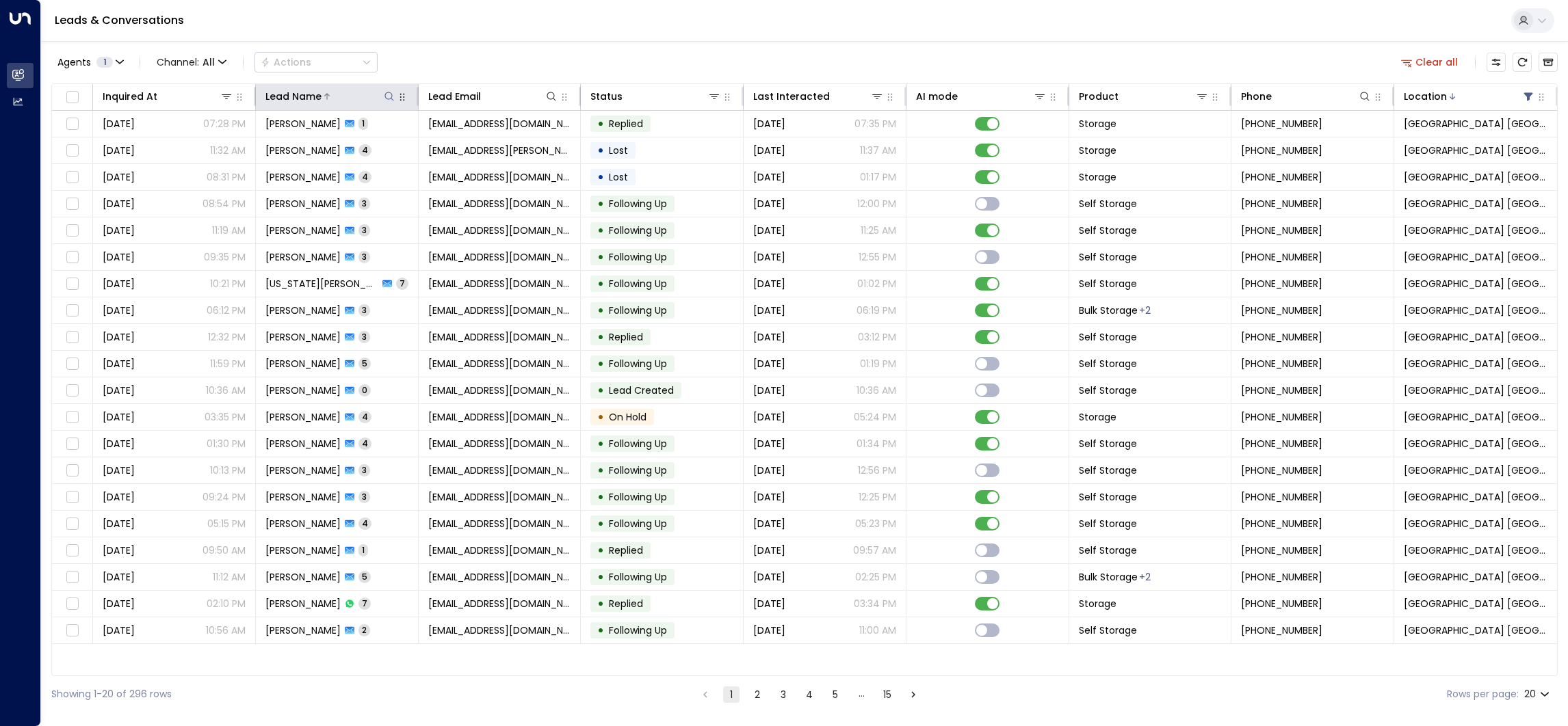
click at [393, 98] on icon at bounding box center [389, 96] width 11 height 11
type input "********"
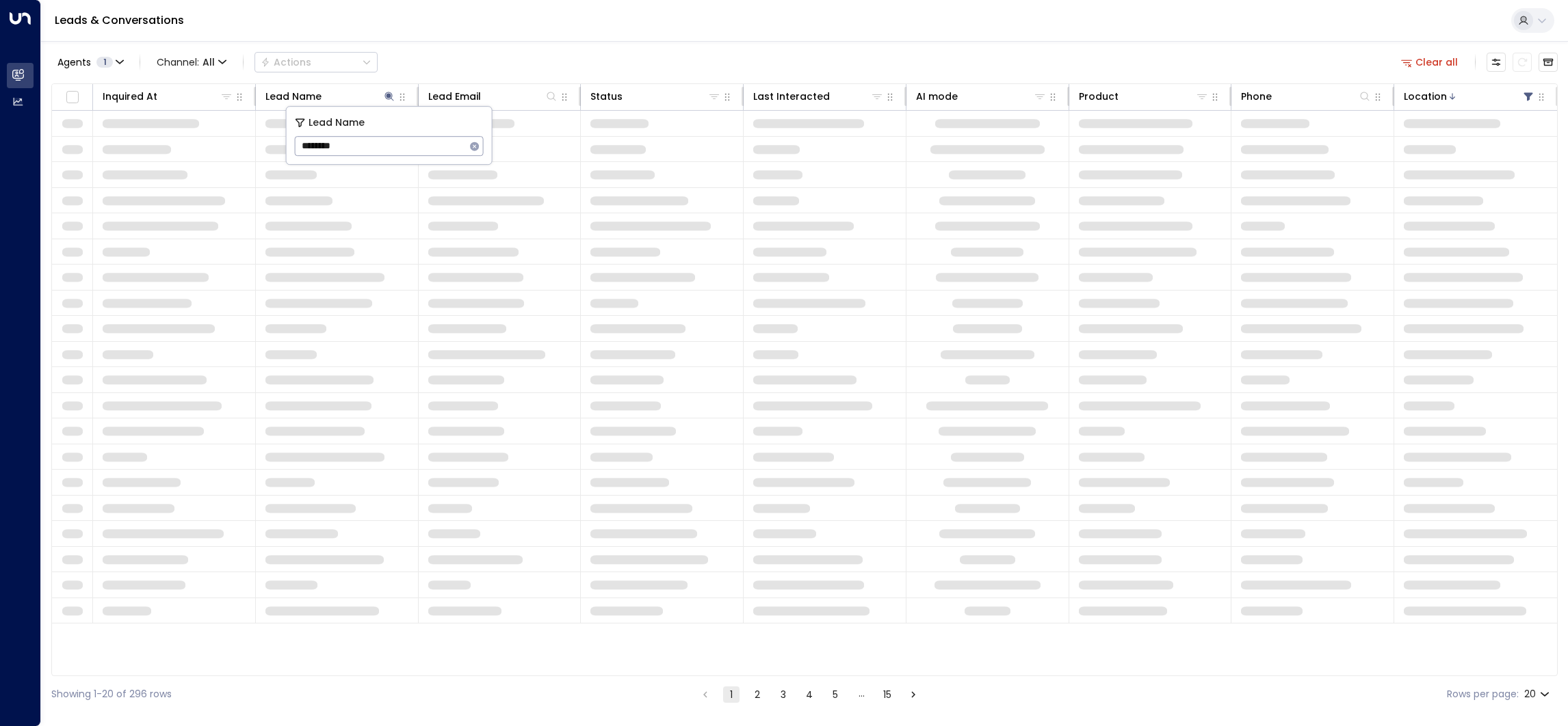
click at [430, 35] on div "Leads & Conversations" at bounding box center [805, 21] width 1527 height 41
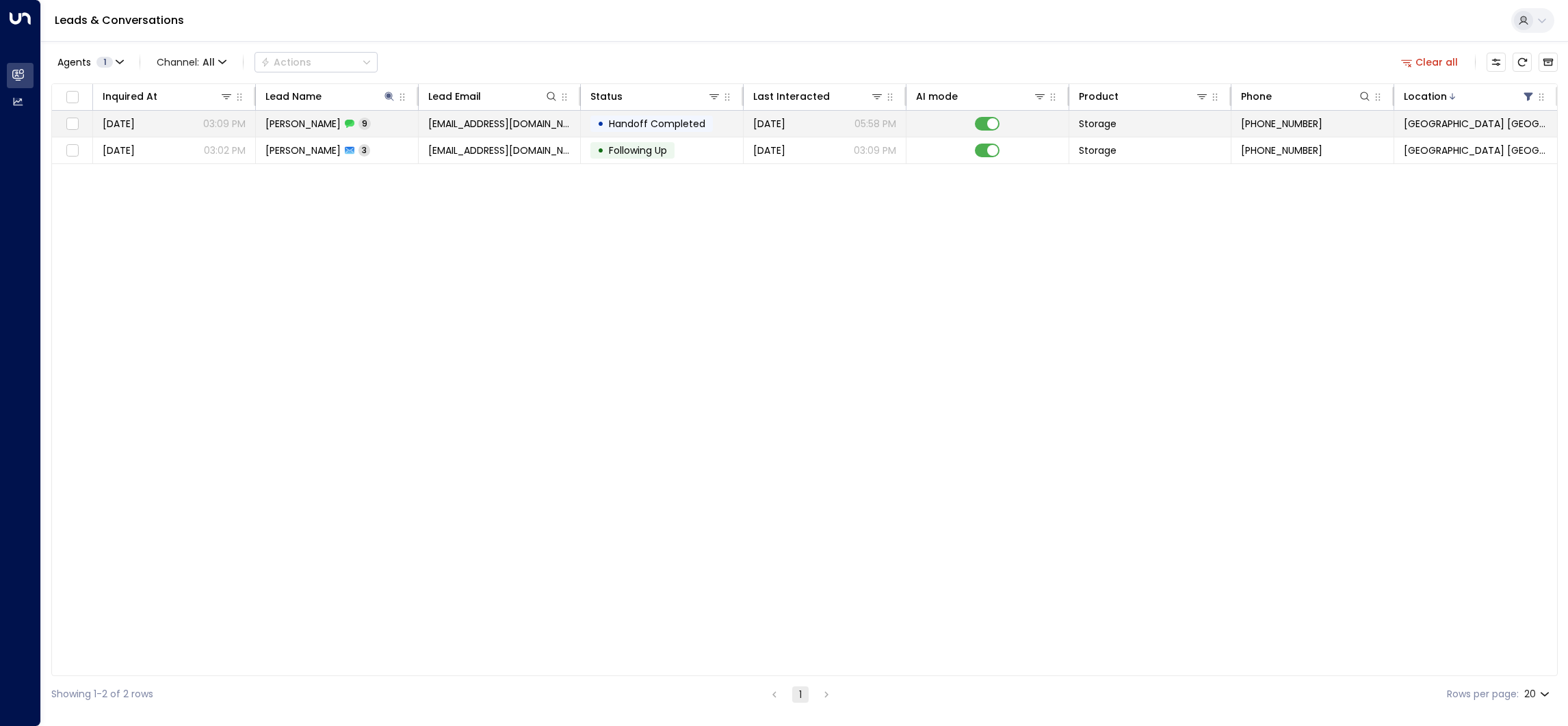
click at [440, 133] on td "[EMAIL_ADDRESS][DOMAIN_NAME]" at bounding box center [500, 123] width 163 height 26
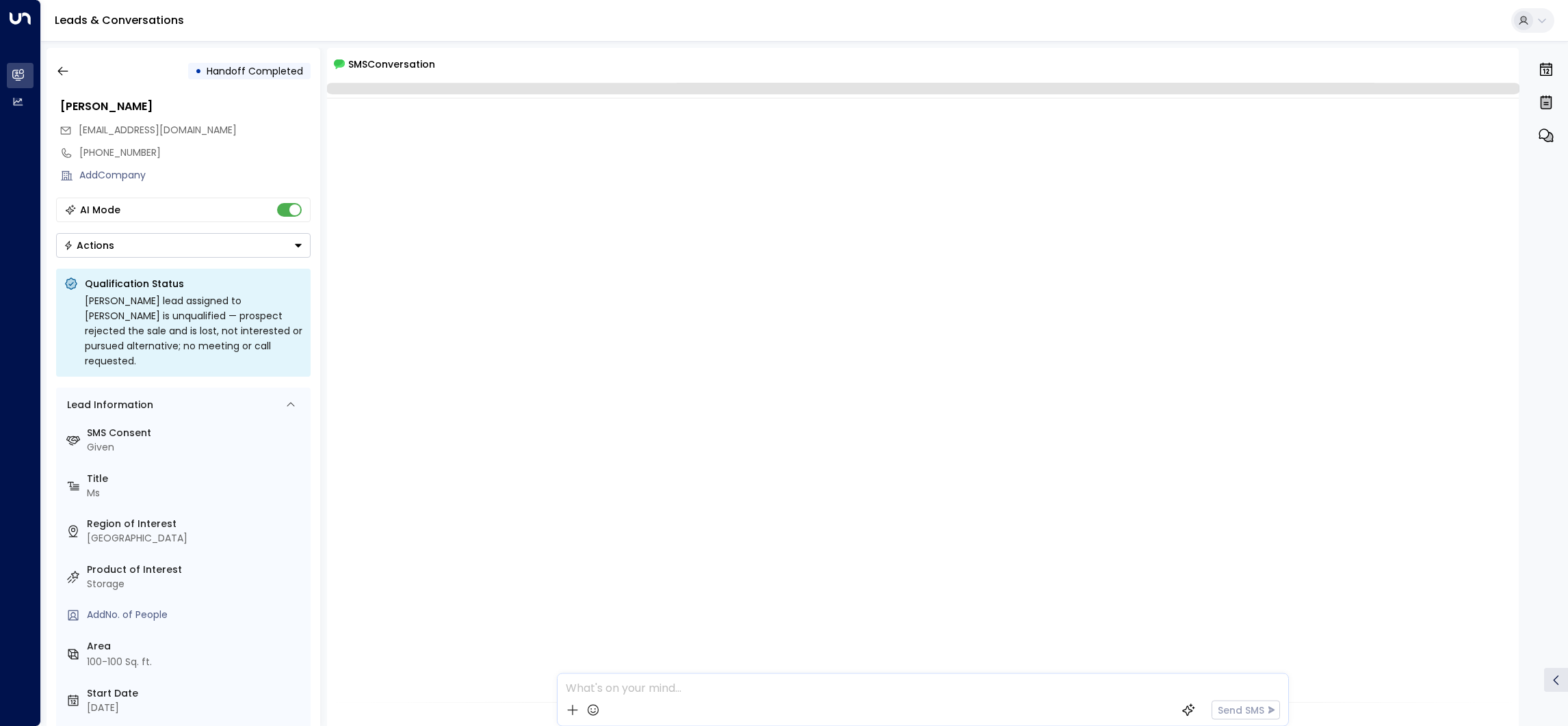
scroll to position [641, 0]
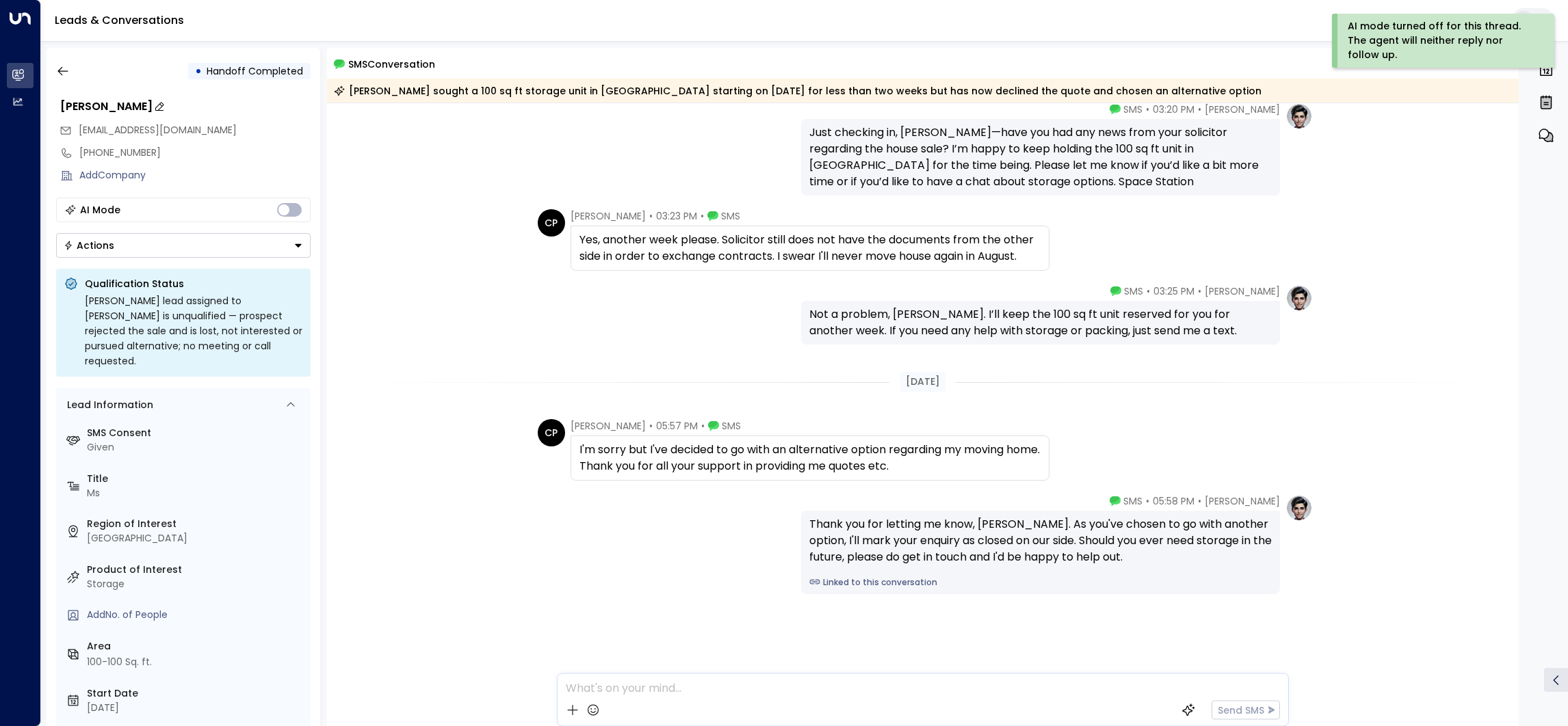
click at [117, 102] on div "[PERSON_NAME]" at bounding box center [186, 106] width 250 height 16
click at [117, 102] on input "**********" at bounding box center [183, 106] width 246 height 16
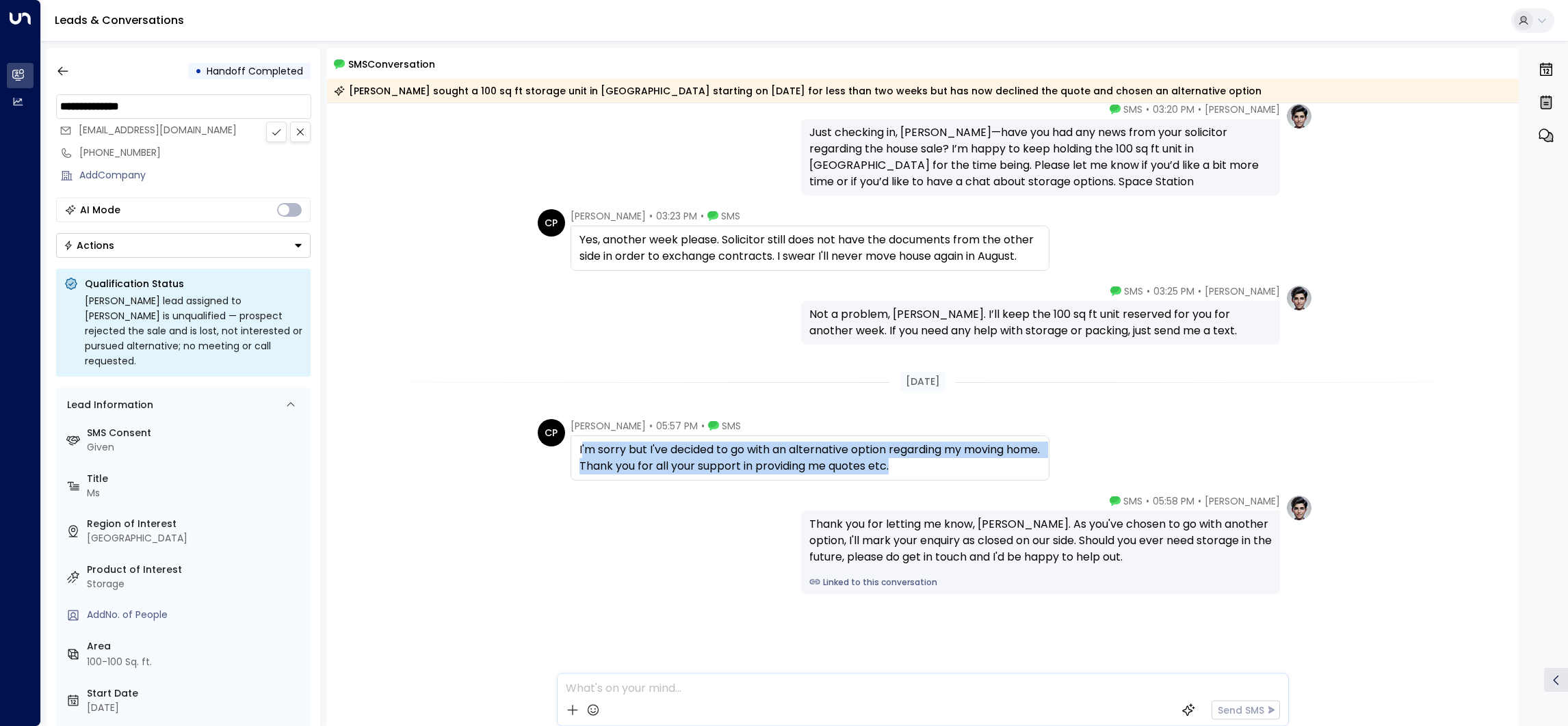
drag, startPoint x: 953, startPoint y: 469, endPoint x: 580, endPoint y: 446, distance: 373.7
click at [580, 446] on div "I'm sorry but I've decided to go with an alternative option regarding my moving…" at bounding box center [810, 458] width 461 height 33
copy div "'m sorry but I've decided to go with an alternative option regarding my moving …"
click at [225, 253] on button "Actions" at bounding box center [183, 245] width 255 height 25
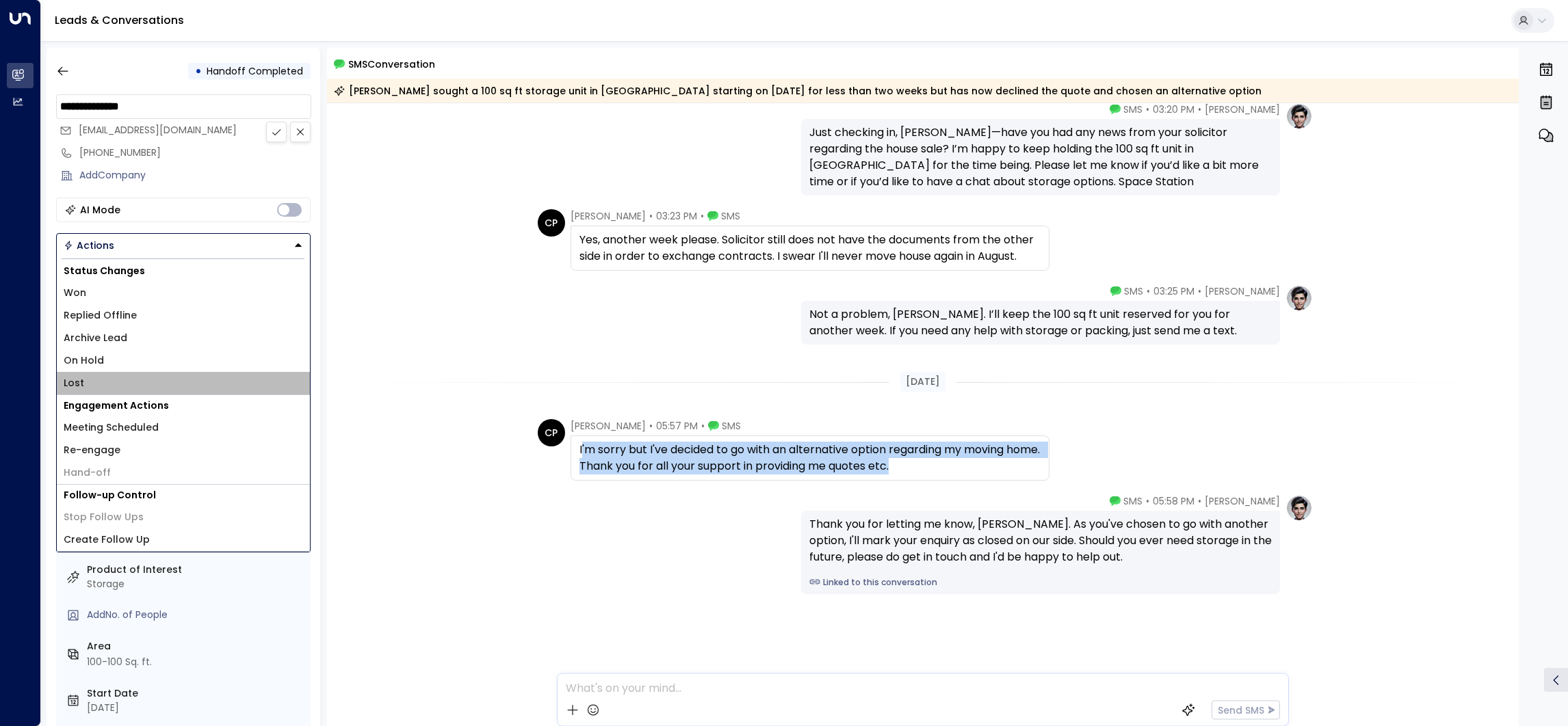
click at [140, 376] on li "Lost" at bounding box center [183, 383] width 253 height 22
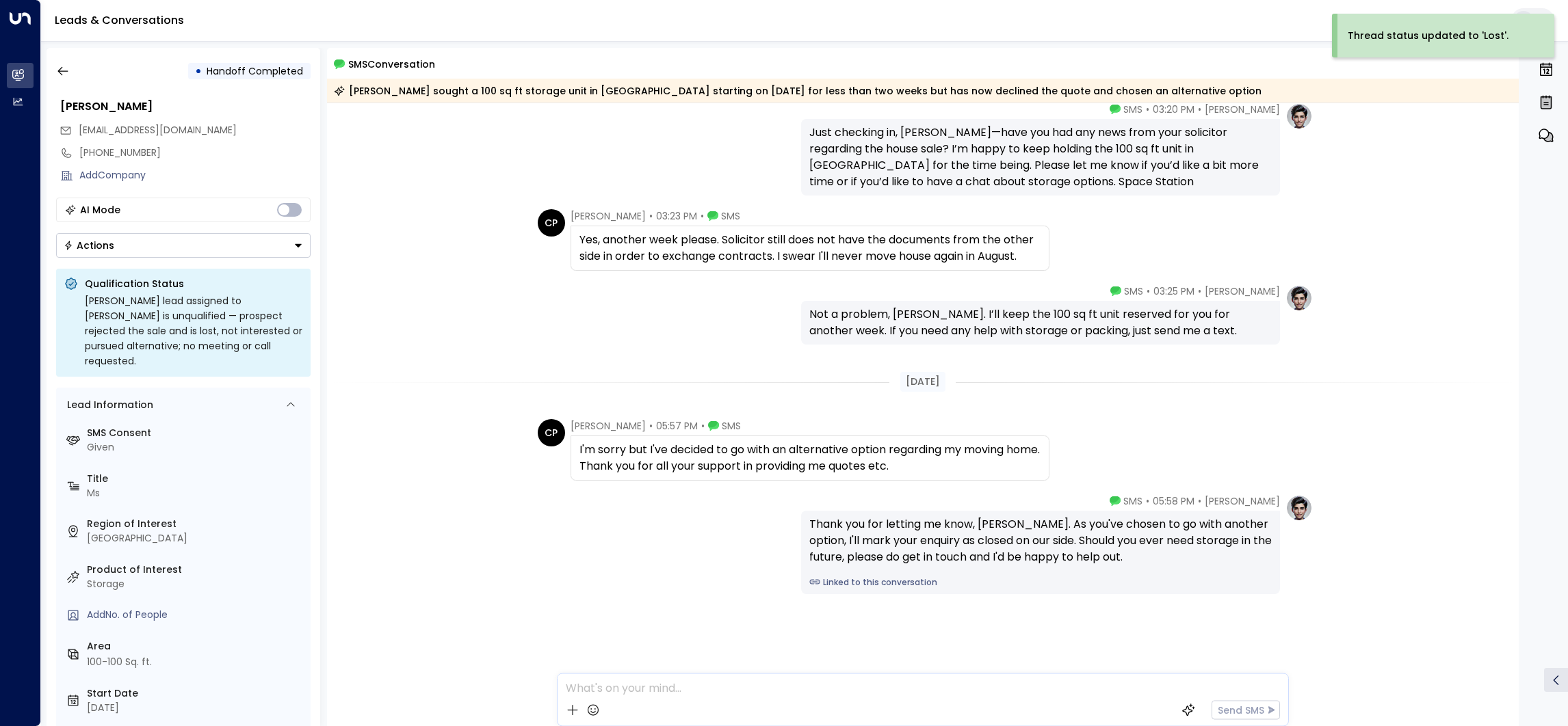
click at [390, 328] on div "[PERSON_NAME] • 03:25 PM • SMS Not a problem, [PERSON_NAME]. I’ll keep the 100 …" at bounding box center [923, 315] width 1192 height 60
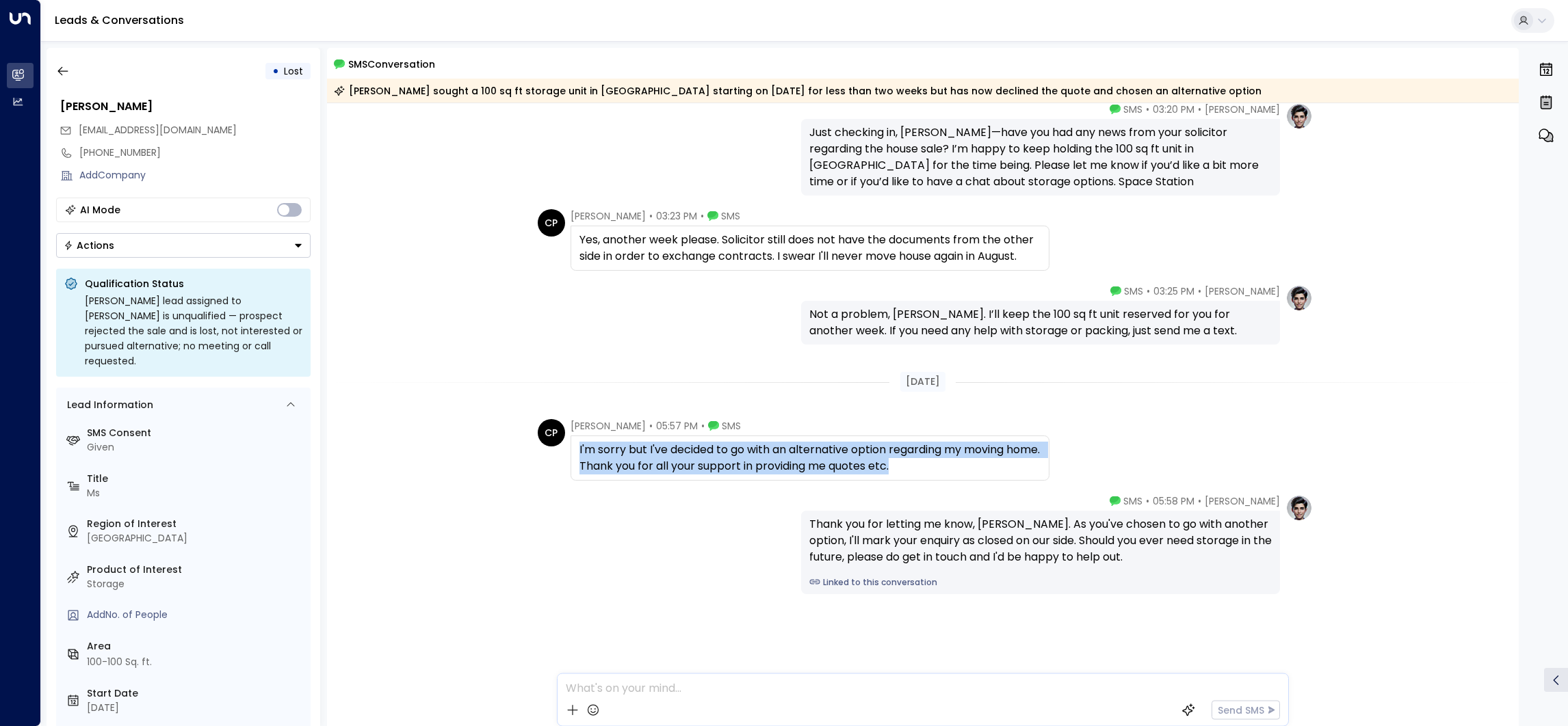
drag, startPoint x: 937, startPoint y: 464, endPoint x: 573, endPoint y: 446, distance: 364.4
click at [573, 446] on div "I'm sorry but I've decided to go with an alternative option regarding my moving…" at bounding box center [810, 458] width 479 height 45
click at [60, 67] on icon "button" at bounding box center [63, 71] width 14 height 14
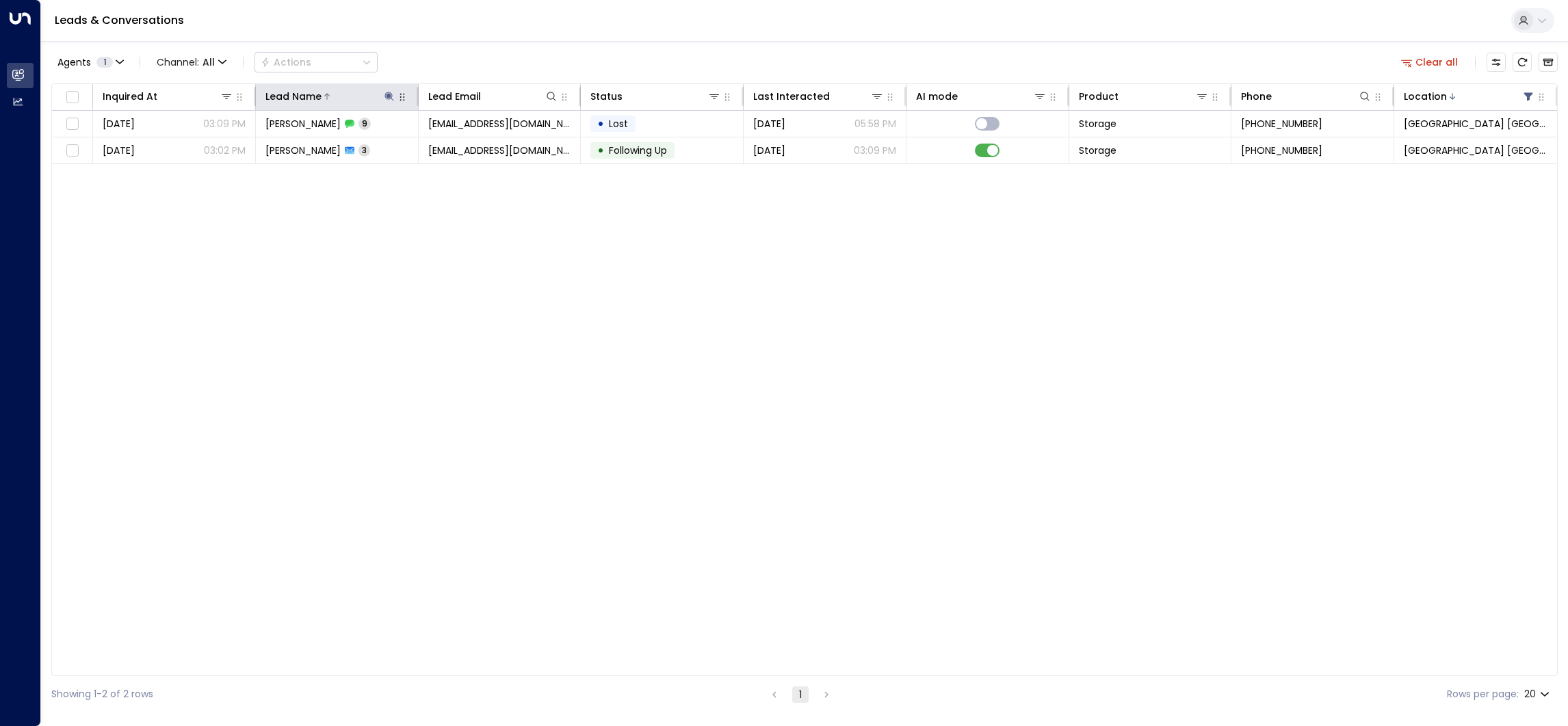
click at [384, 98] on icon at bounding box center [389, 96] width 9 height 9
click at [477, 145] on icon "button" at bounding box center [474, 146] width 9 height 9
click at [417, 146] on input "text" at bounding box center [389, 145] width 189 height 25
paste input "********"
type input "********"
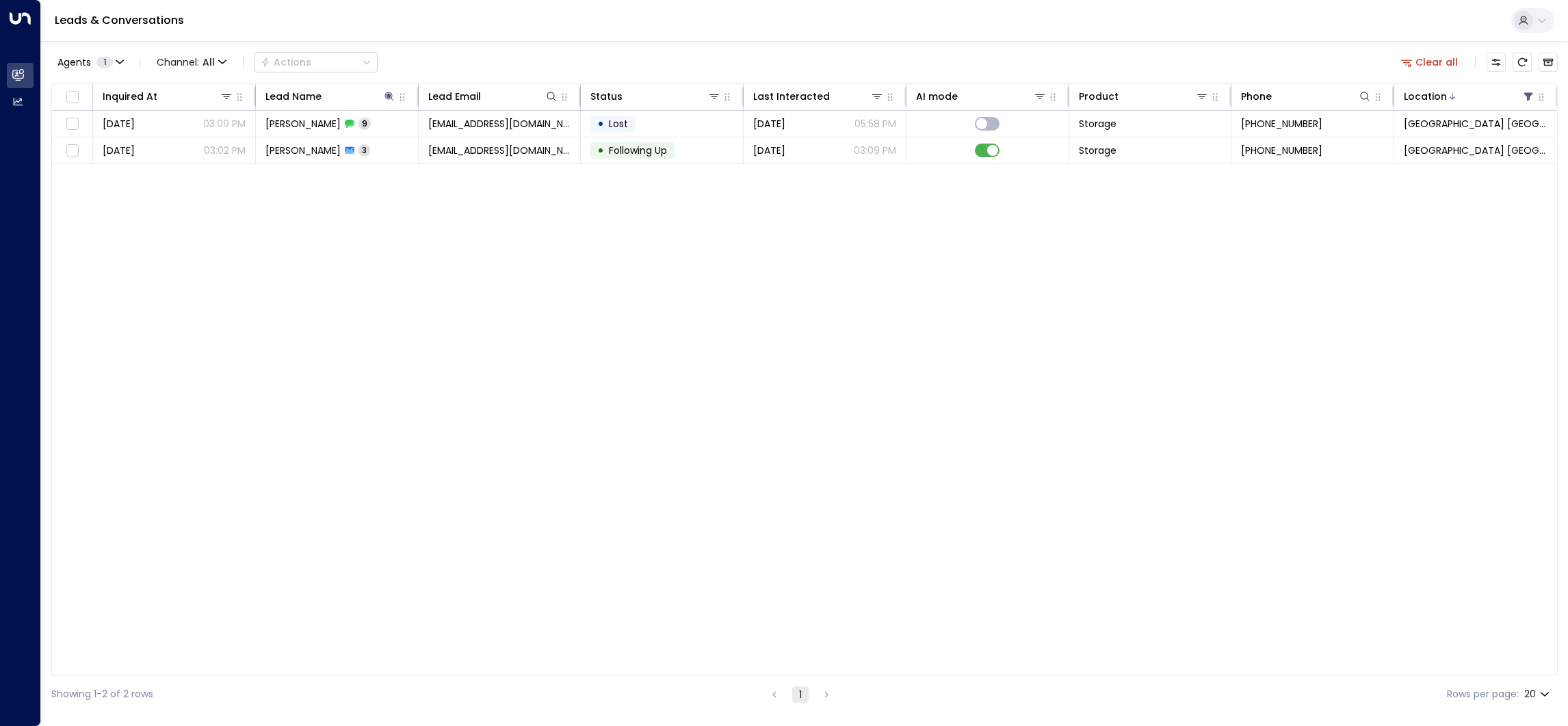
click at [507, 31] on div "Leads & Conversations" at bounding box center [805, 21] width 1527 height 41
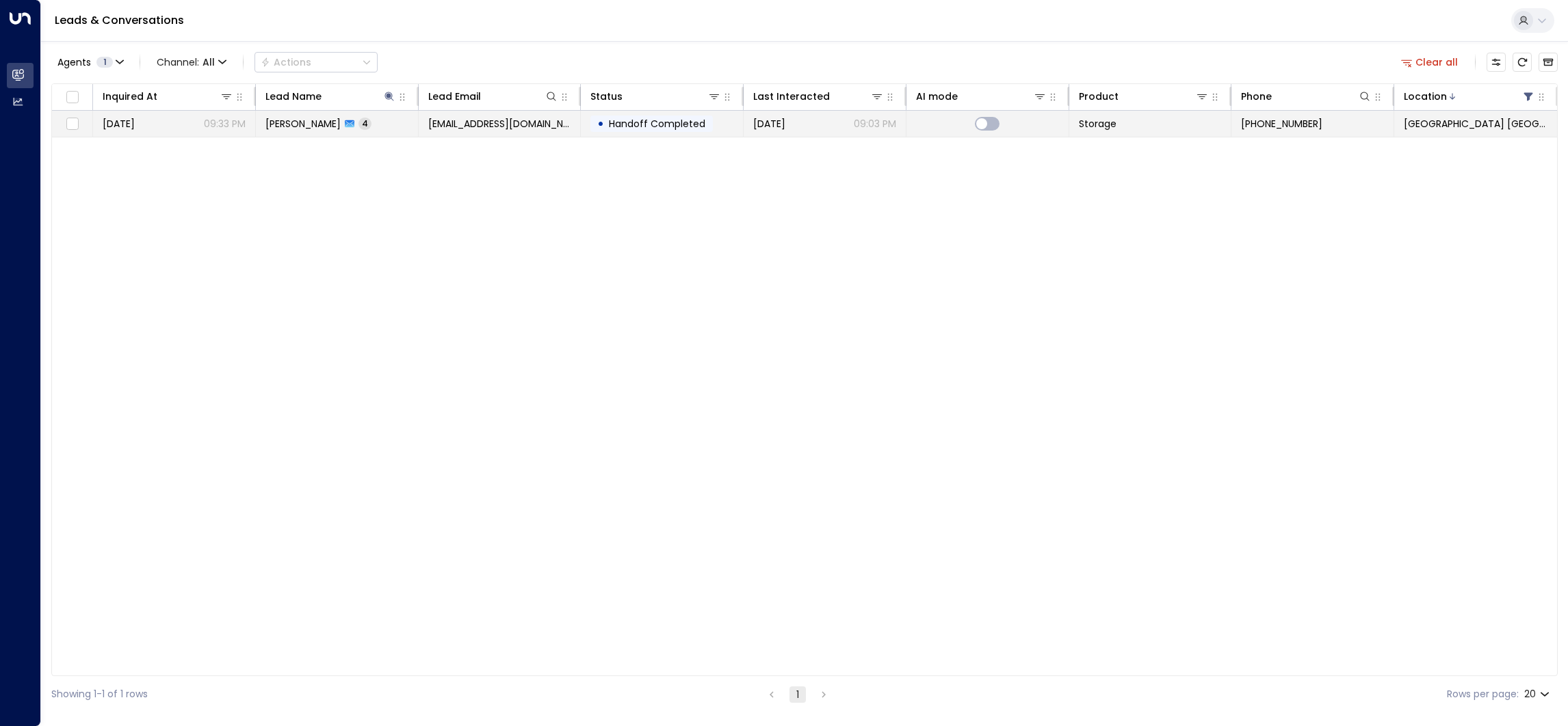
click at [384, 132] on td "[PERSON_NAME] 4" at bounding box center [337, 123] width 163 height 26
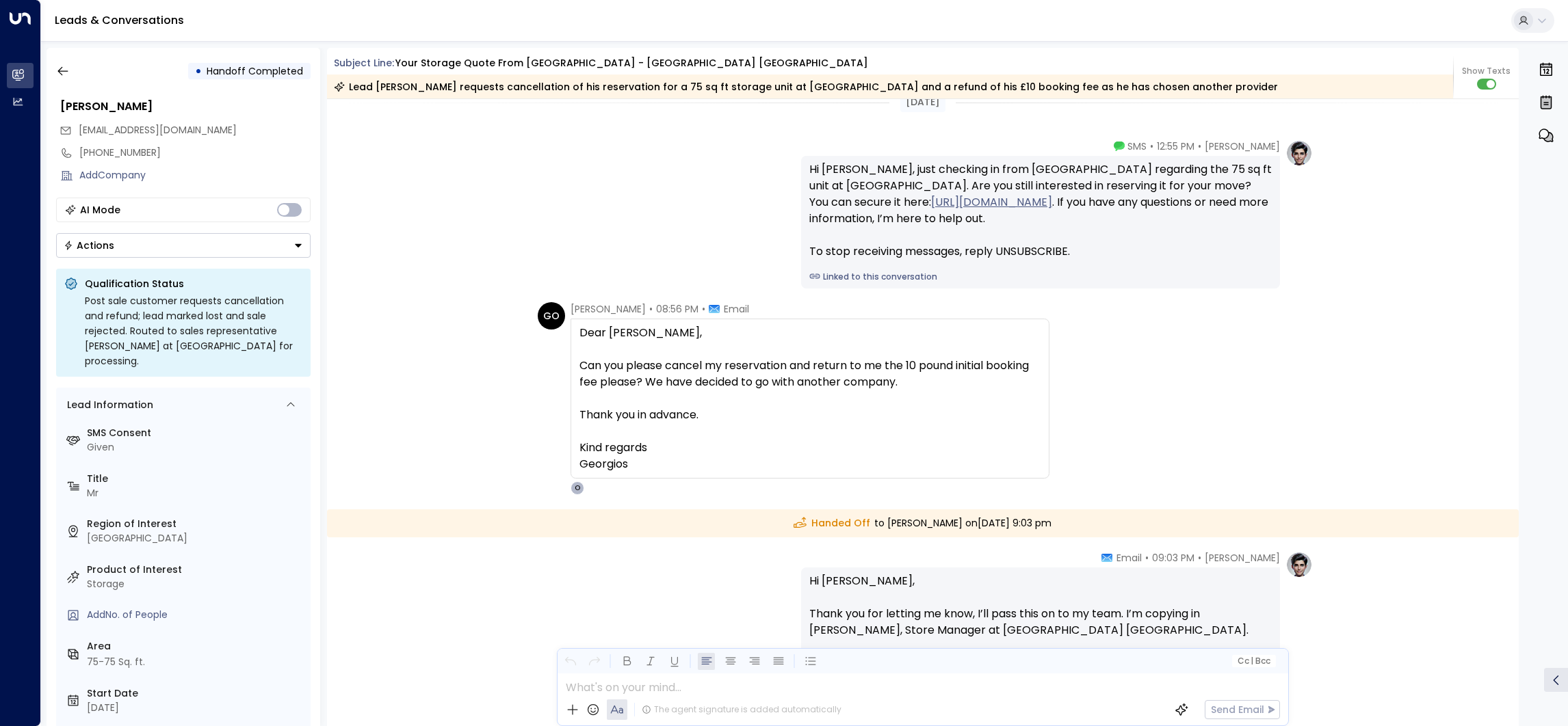
scroll to position [1671, 0]
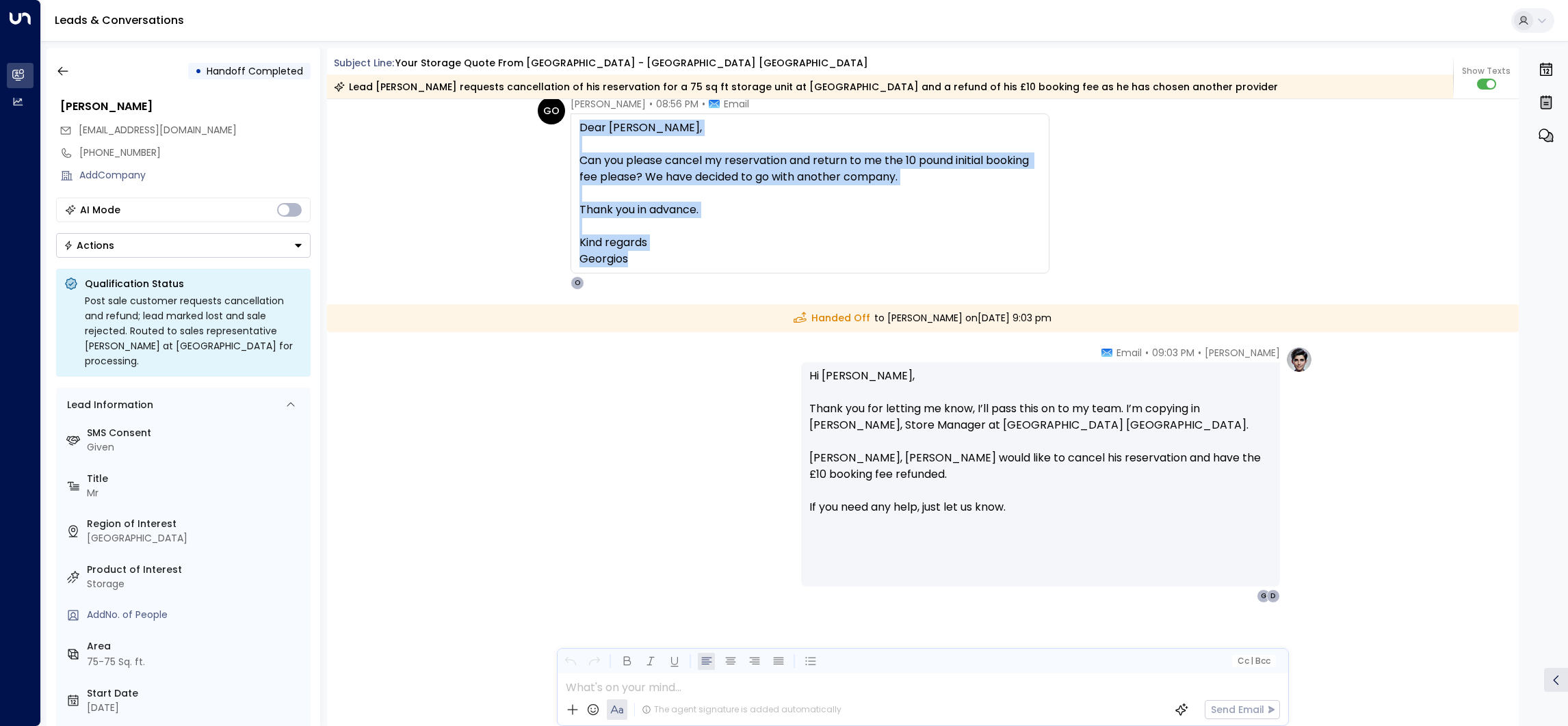
drag, startPoint x: 644, startPoint y: 278, endPoint x: 564, endPoint y: 129, distance: 169.1
click at [564, 129] on div "GO [PERSON_NAME] • 08:56 PM • Email Dear [PERSON_NAME], Can you please cancel m…" at bounding box center [793, 193] width 512 height 193
copy div "Dear [PERSON_NAME], Can you please cancel my reservation and return to me the 1…"
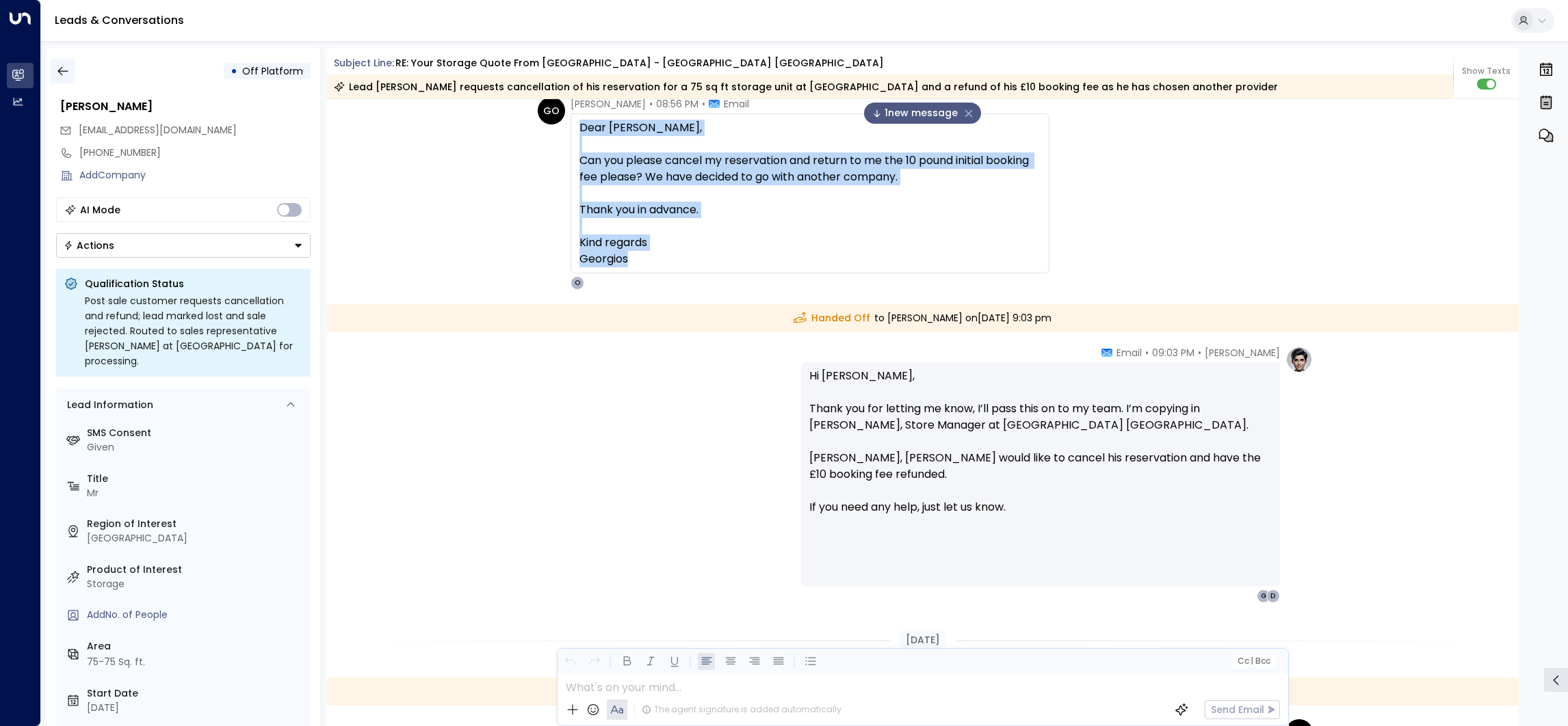
click at [71, 73] on button "button" at bounding box center [63, 71] width 25 height 25
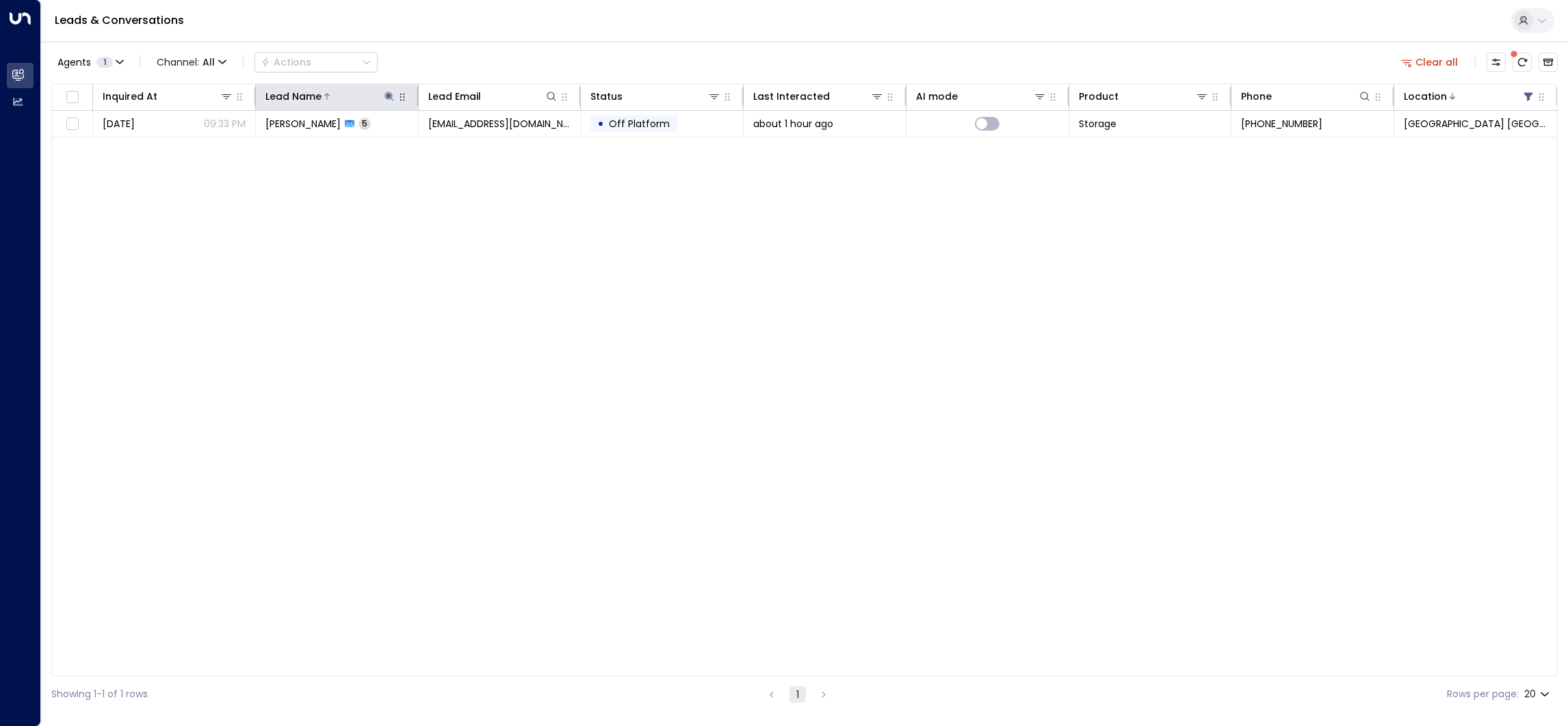
click at [387, 95] on icon at bounding box center [389, 96] width 9 height 9
click at [471, 146] on icon "button" at bounding box center [474, 146] width 9 height 9
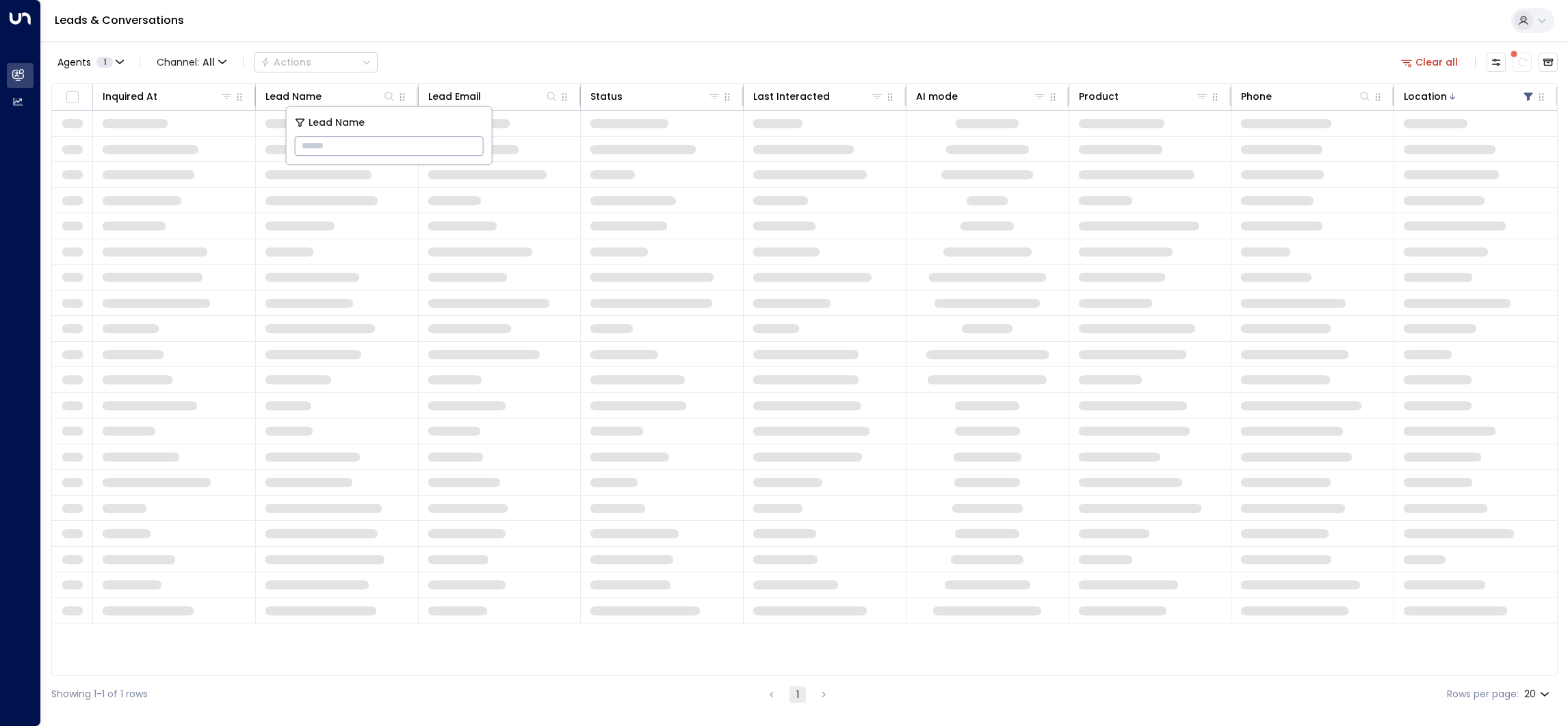
click at [471, 146] on input "text" at bounding box center [389, 145] width 189 height 25
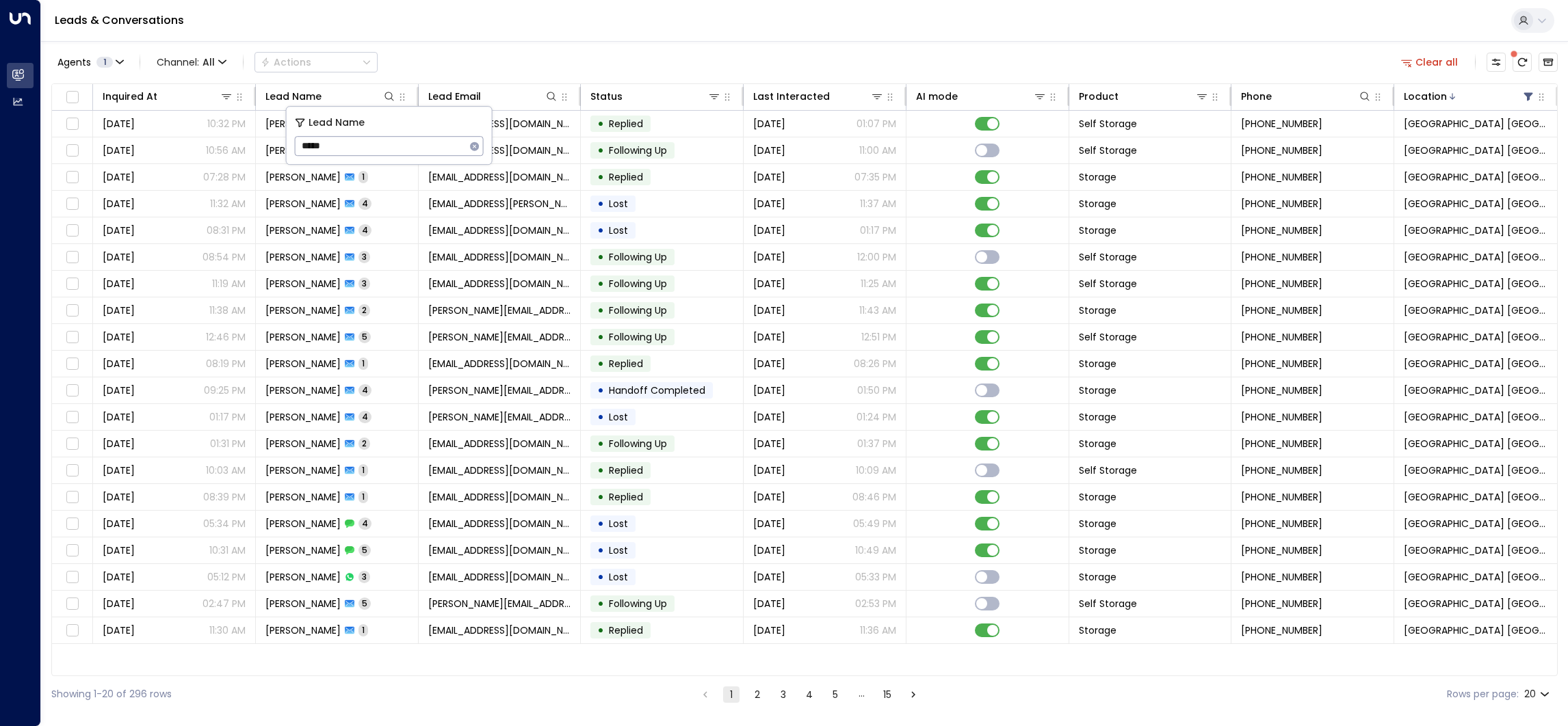
type input "*****"
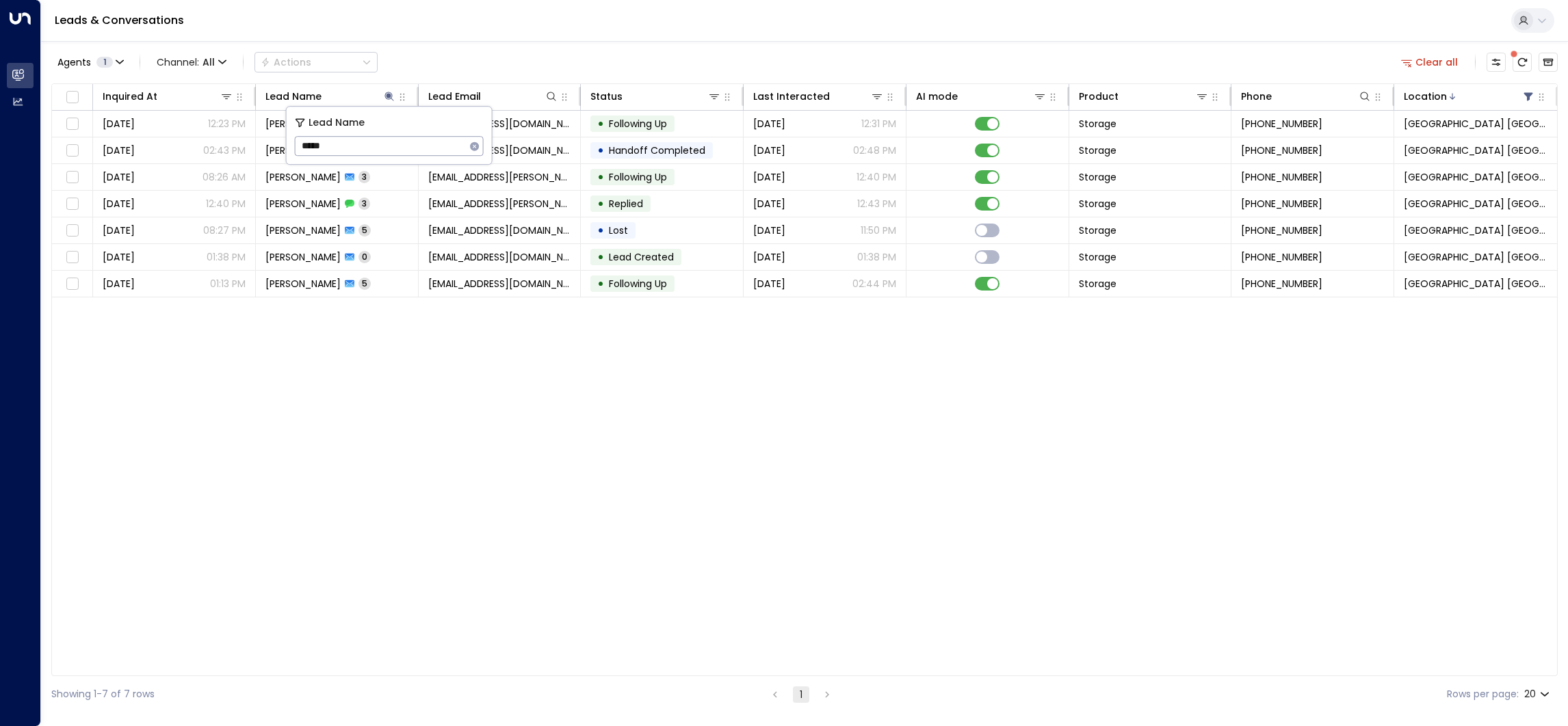
click at [518, 459] on div "Inquired At Lead Name Lead Email Status Last Interacted AI mode Product Phone L…" at bounding box center [804, 380] width 1507 height 593
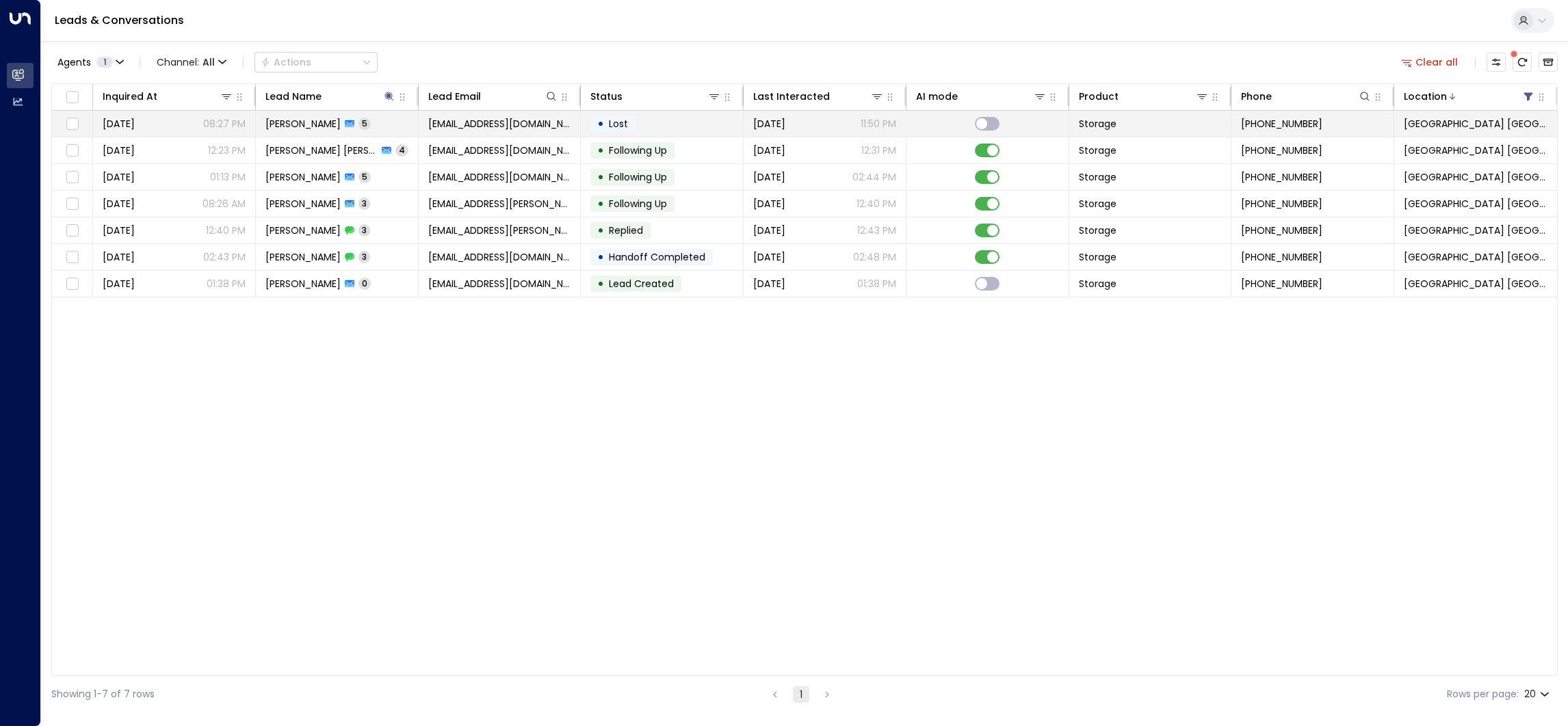
click at [388, 127] on td "[PERSON_NAME] 5" at bounding box center [337, 123] width 163 height 26
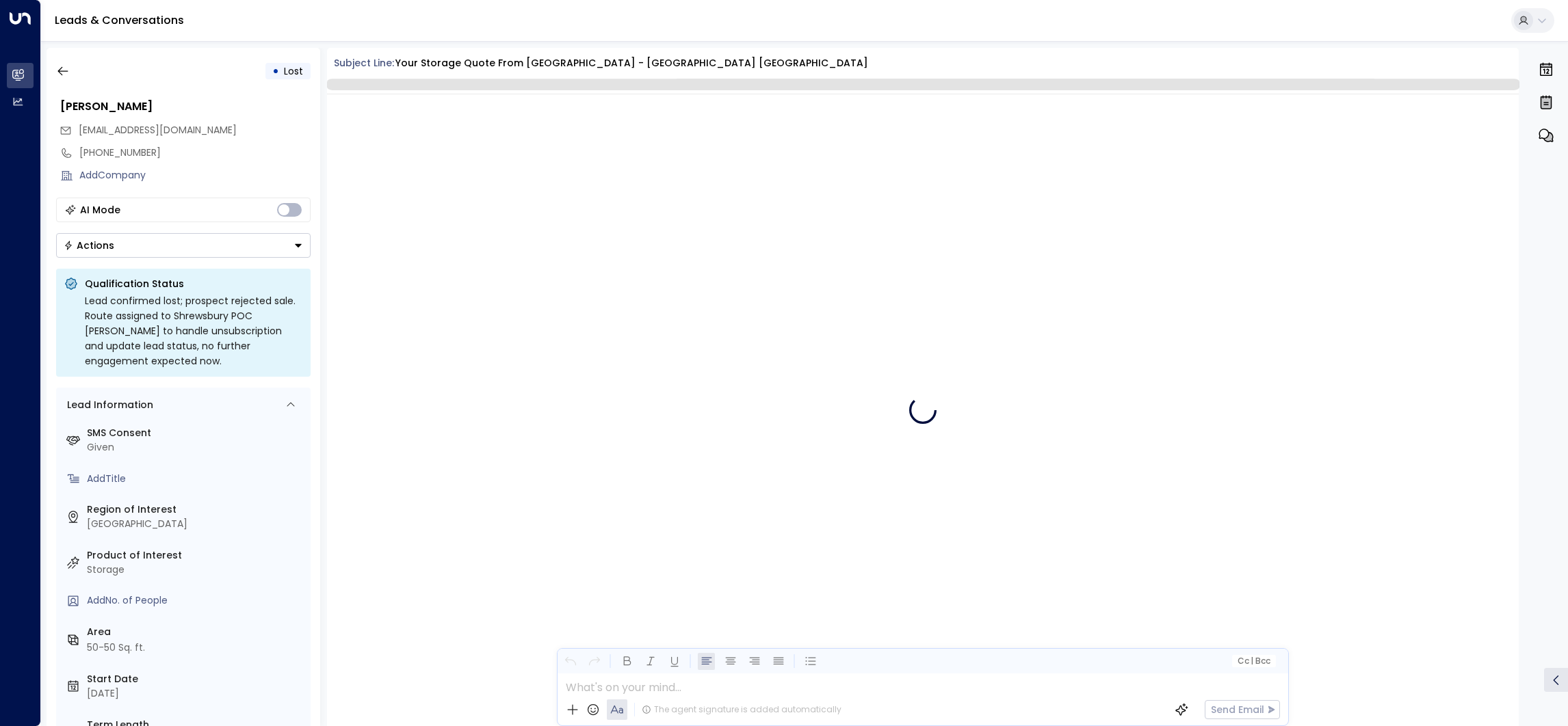
scroll to position [1941, 0]
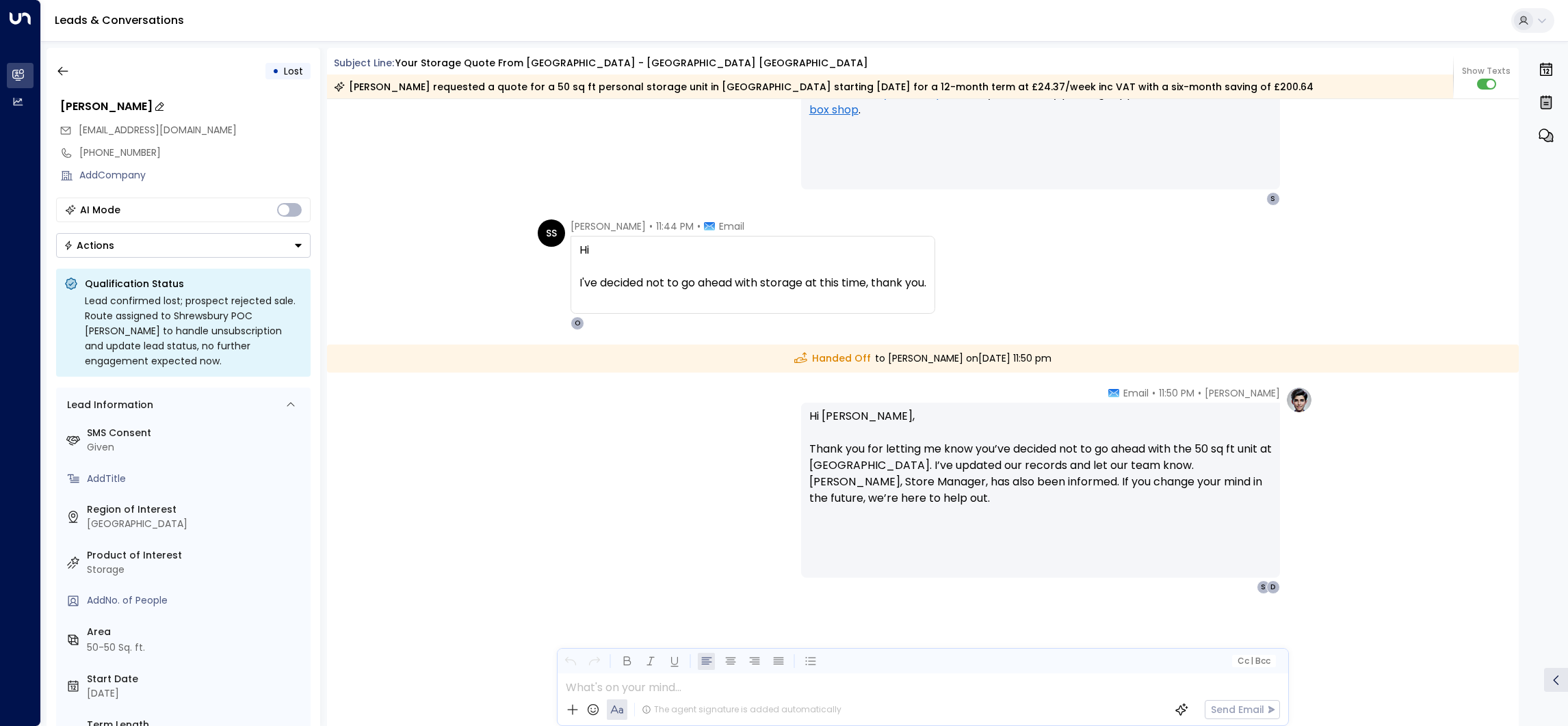
click at [122, 106] on div "[PERSON_NAME]" at bounding box center [186, 106] width 250 height 16
click at [122, 106] on input "**********" at bounding box center [183, 106] width 246 height 16
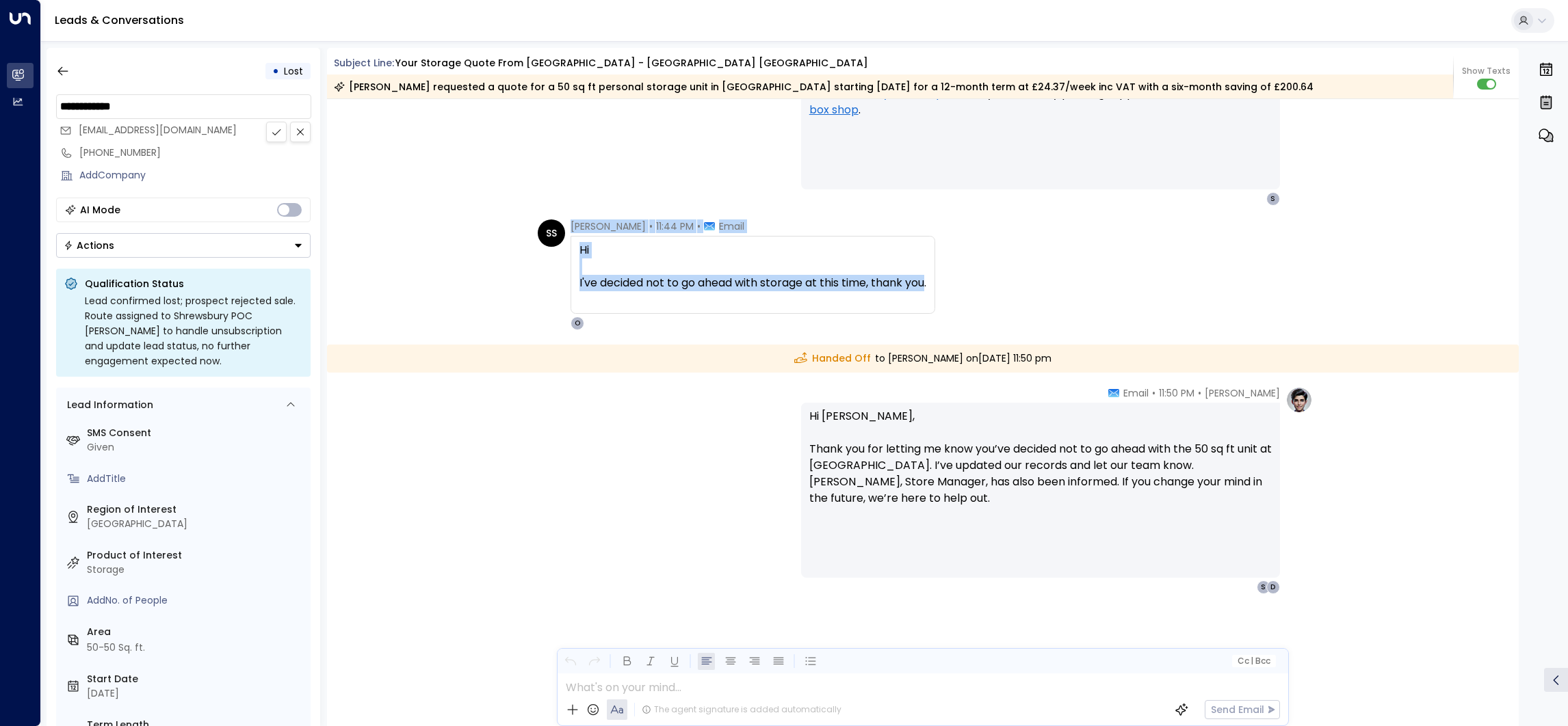
drag, startPoint x: 926, startPoint y: 280, endPoint x: 543, endPoint y: 239, distance: 385.2
click at [543, 239] on div "SS [PERSON_NAME] • 11:44 PM • Email Hi I've decided not to go ahead with storag…" at bounding box center [737, 275] width 397 height 110
drag, startPoint x: 543, startPoint y: 239, endPoint x: 739, endPoint y: 266, distance: 197.9
click at [726, 260] on div at bounding box center [753, 266] width 347 height 16
drag, startPoint x: 739, startPoint y: 266, endPoint x: 830, endPoint y: 272, distance: 91.2
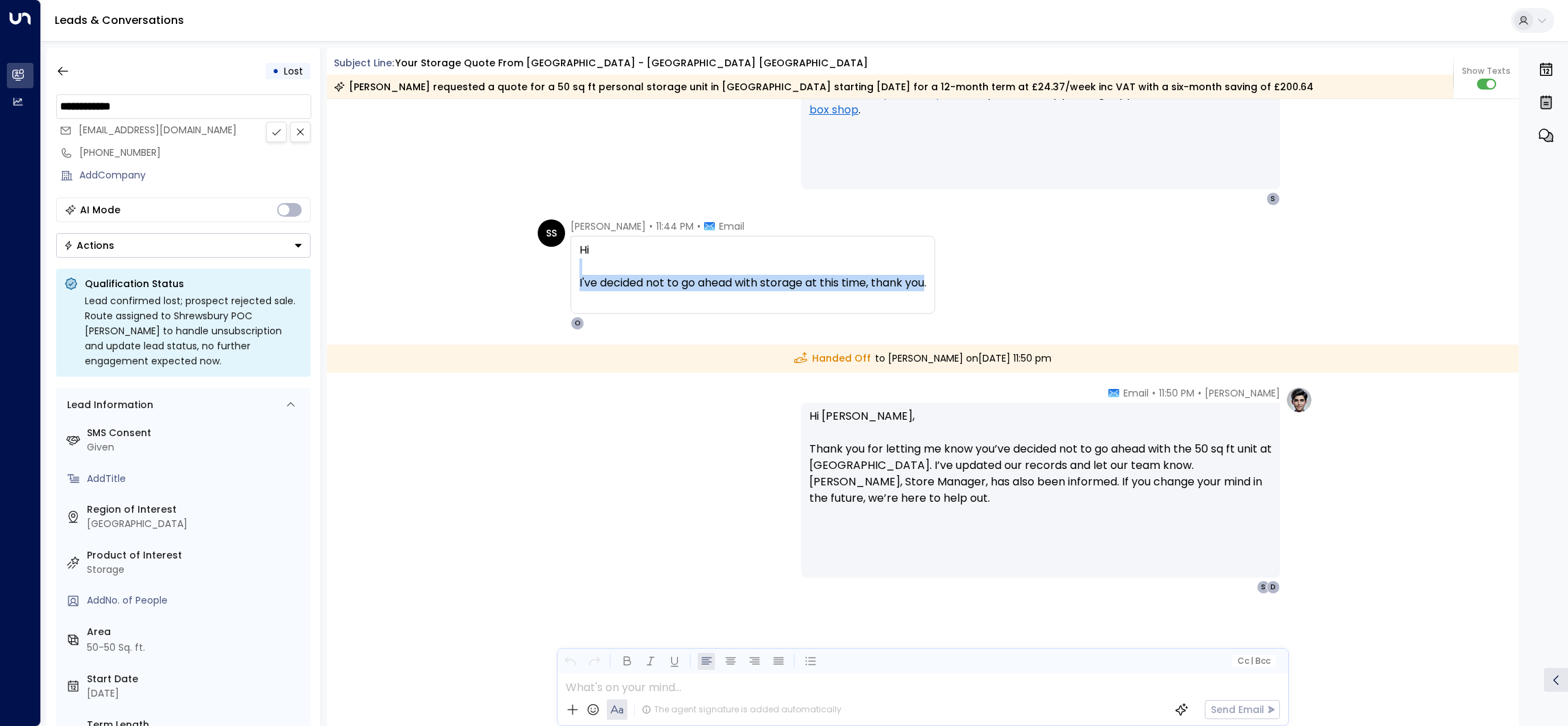
click at [830, 272] on div at bounding box center [753, 266] width 347 height 16
drag, startPoint x: 830, startPoint y: 272, endPoint x: 926, endPoint y: 280, distance: 96.3
click at [926, 280] on div "I've decided not to go ahead with storage at this time, thank you." at bounding box center [753, 283] width 347 height 16
click at [933, 285] on div "Hi I've decided not to go ahead with storage at this time, thank you." at bounding box center [753, 275] width 364 height 78
drag, startPoint x: 931, startPoint y: 282, endPoint x: 568, endPoint y: 244, distance: 365.0
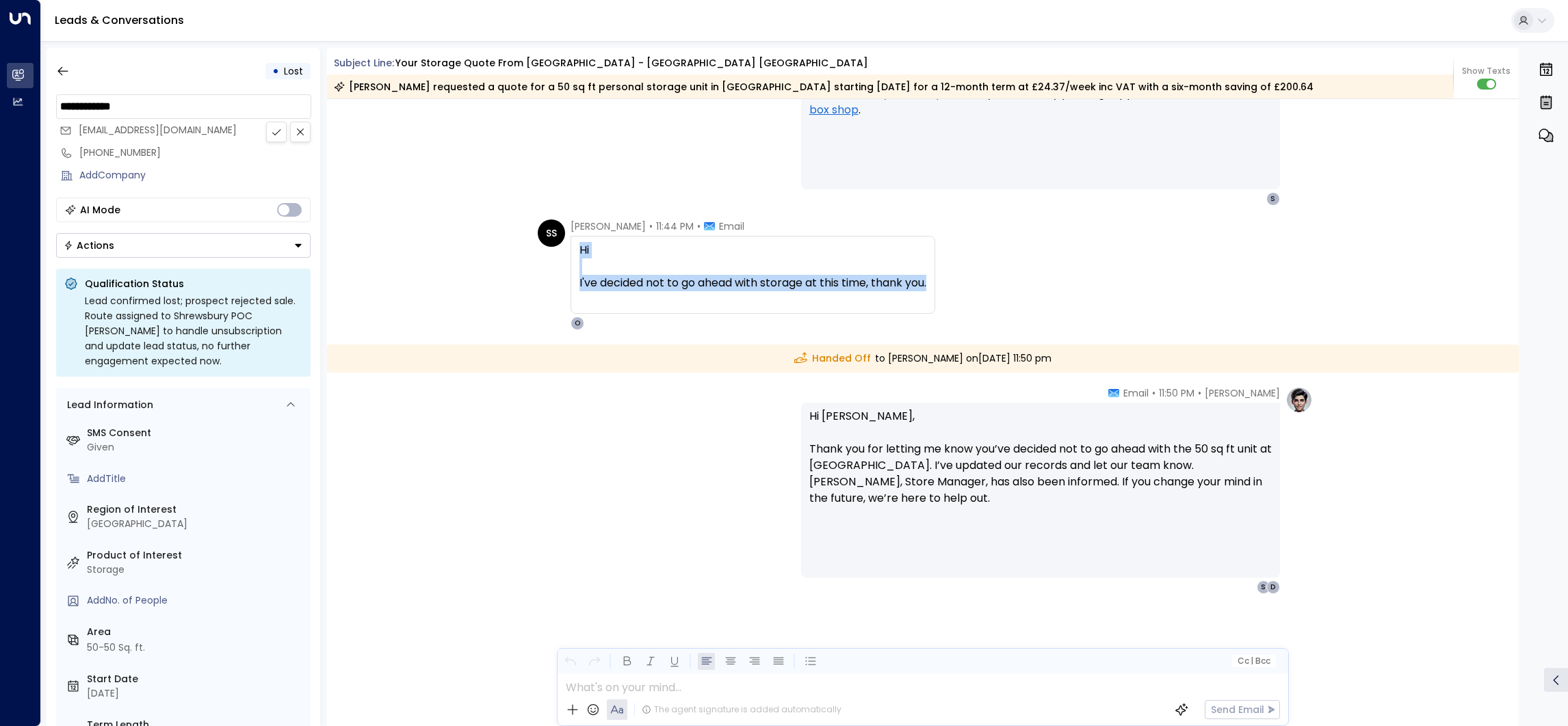
click at [571, 244] on div "Hi I've decided not to go ahead with storage at this time, thank you." at bounding box center [753, 275] width 364 height 78
copy div "Hi I've decided not to go ahead with storage at this time, thank you."
